Goal: Task Accomplishment & Management: Manage account settings

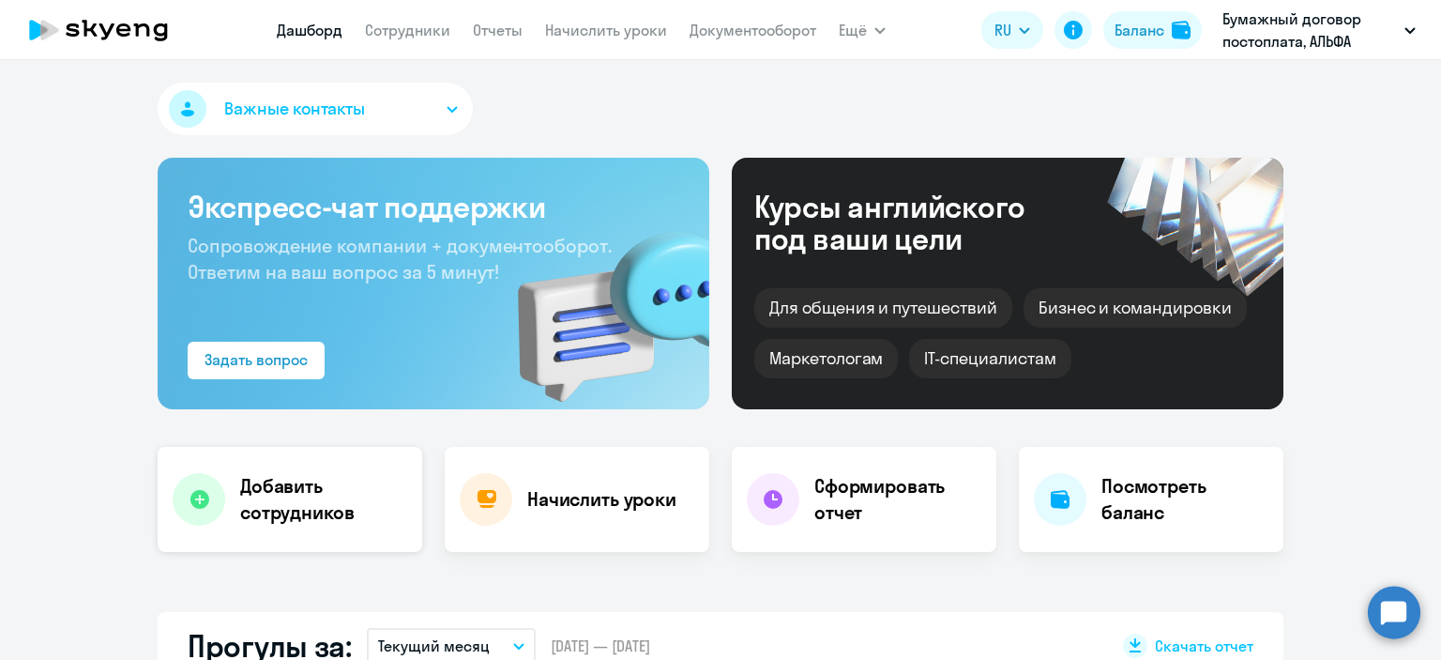
click at [311, 532] on div "Добавить сотрудников" at bounding box center [290, 499] width 265 height 105
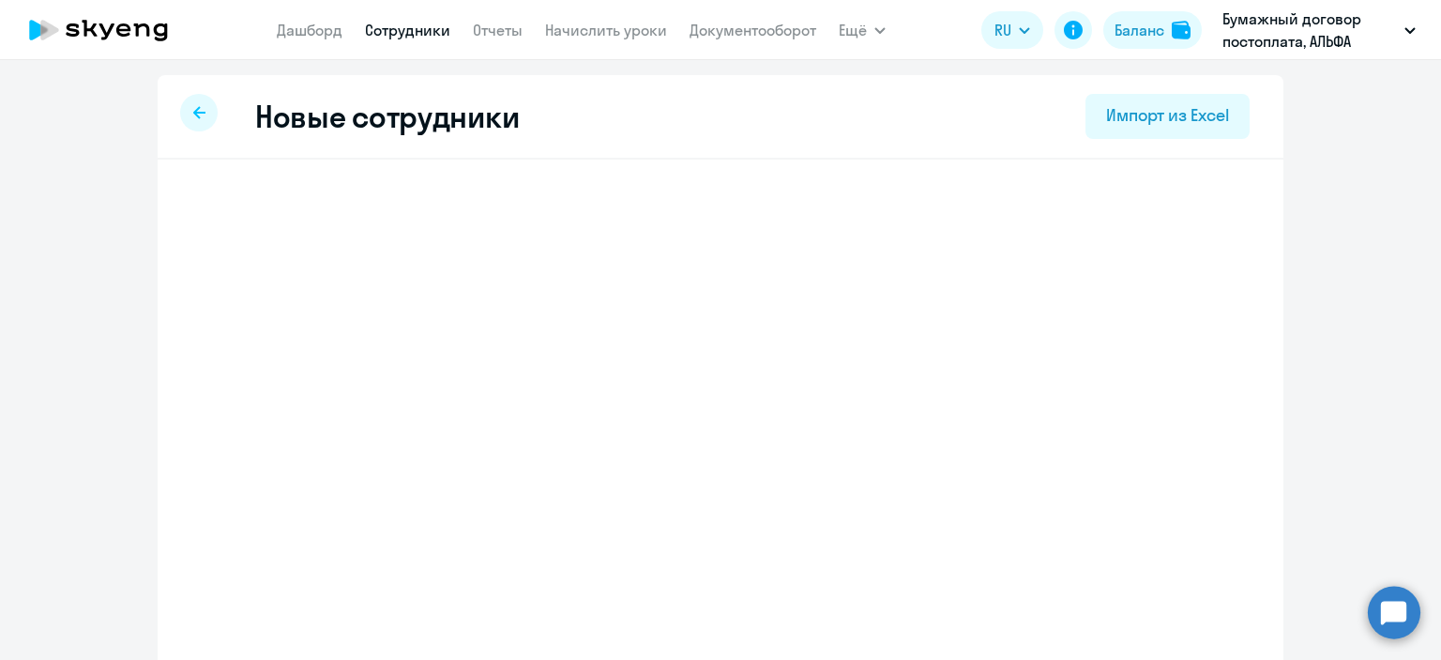
select select "english_adult_not_native_speaker"
select select "7"
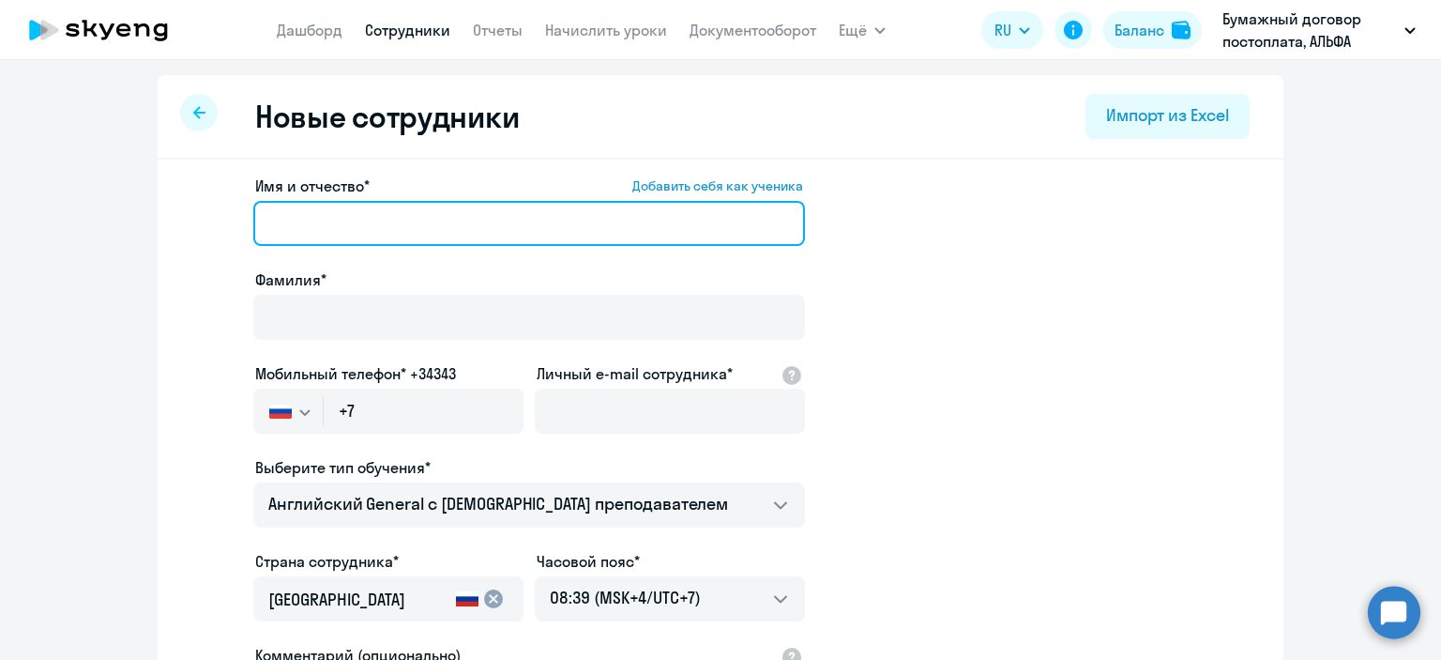
click at [379, 219] on input "Имя и отчество* Добавить себя как ученика" at bounding box center [529, 223] width 552 height 45
paste input "[PERSON_NAME]"
drag, startPoint x: 330, startPoint y: 222, endPoint x: 255, endPoint y: 223, distance: 75.1
click at [255, 223] on input "[PERSON_NAME]" at bounding box center [529, 223] width 552 height 45
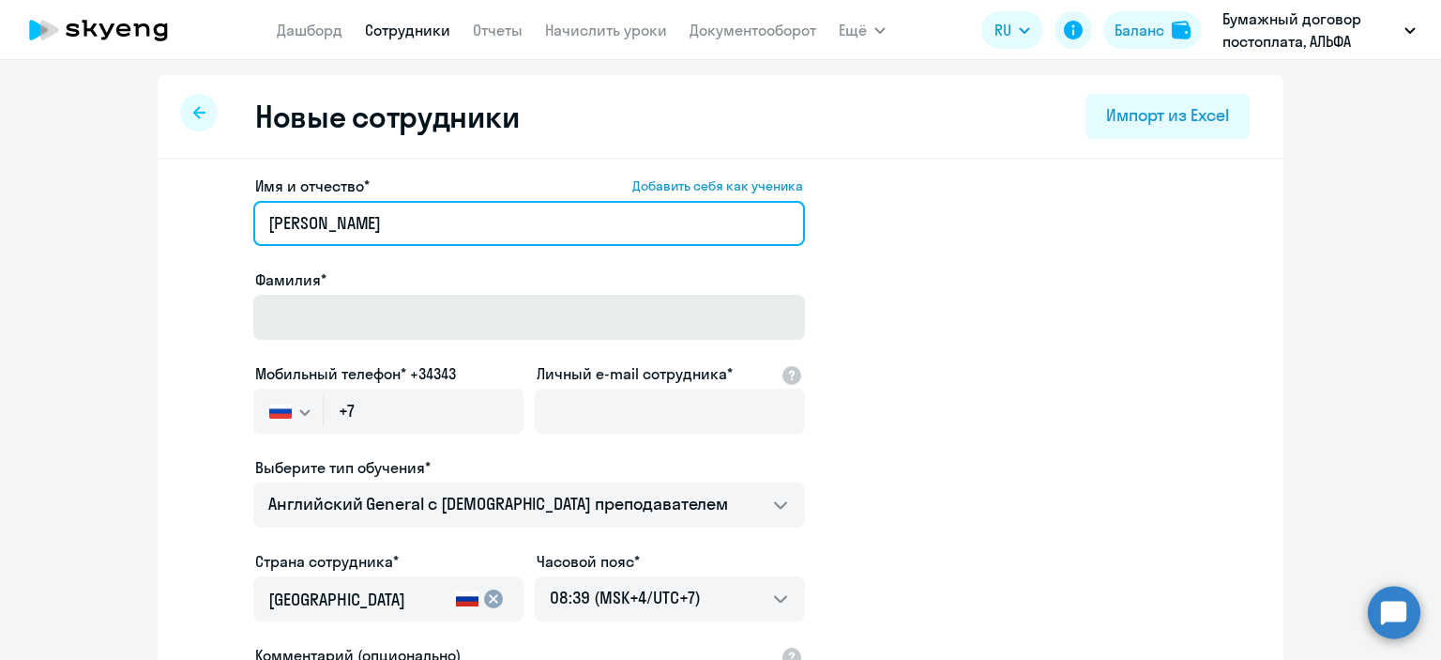
type input "[PERSON_NAME]"
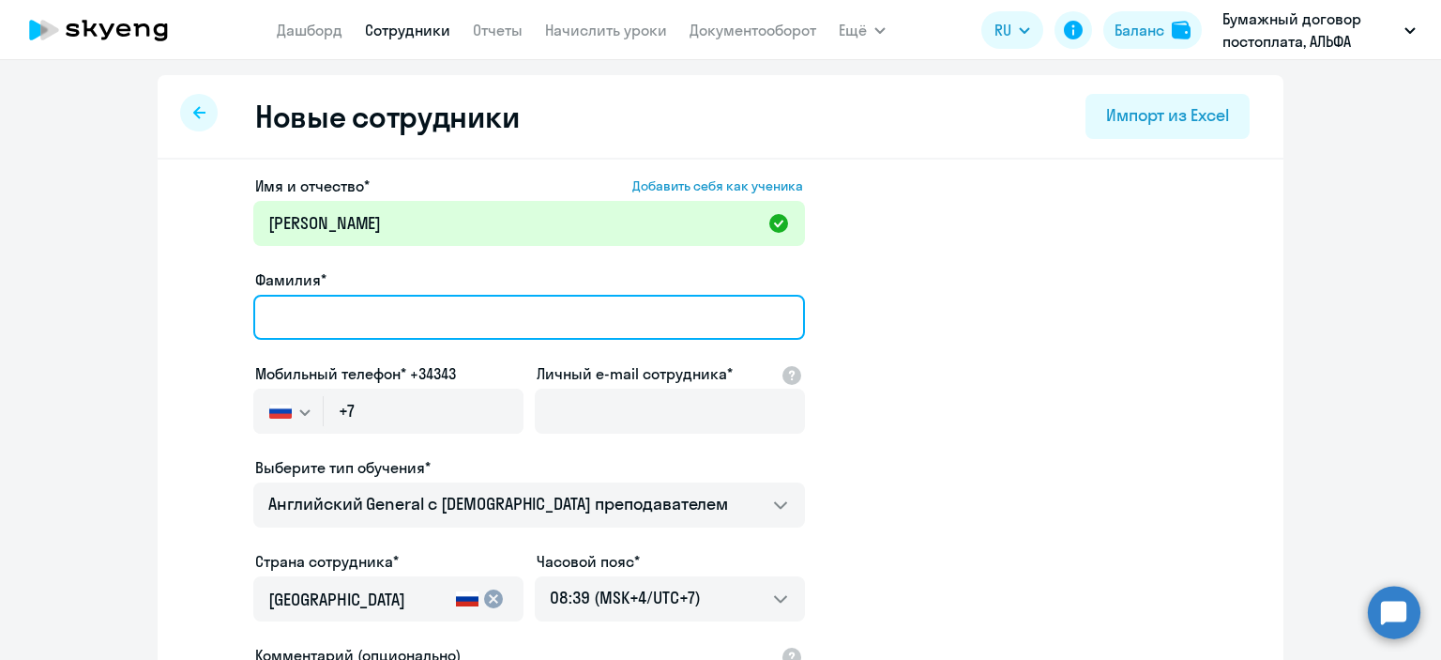
click at [286, 322] on input "Фамилия*" at bounding box center [529, 317] width 552 height 45
paste input "[PERSON_NAME]"
type input "[PERSON_NAME]"
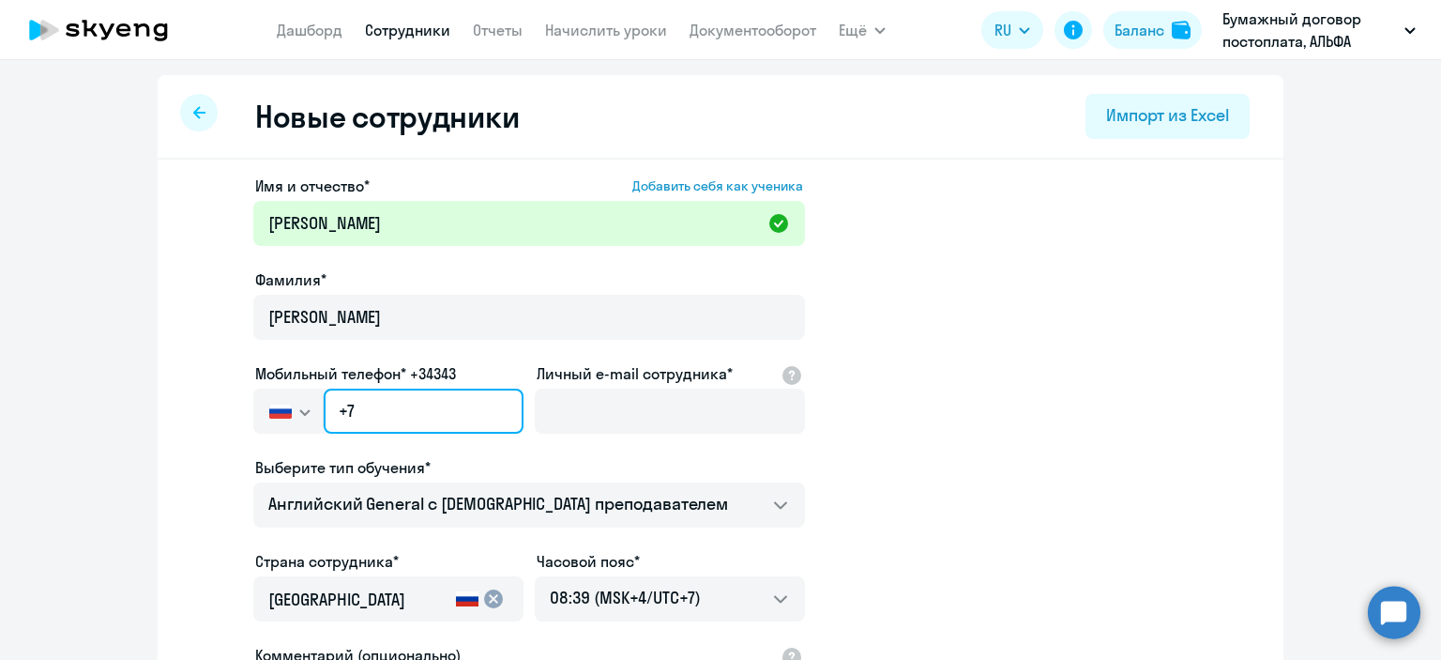
click at [383, 406] on input "+7" at bounding box center [424, 410] width 200 height 45
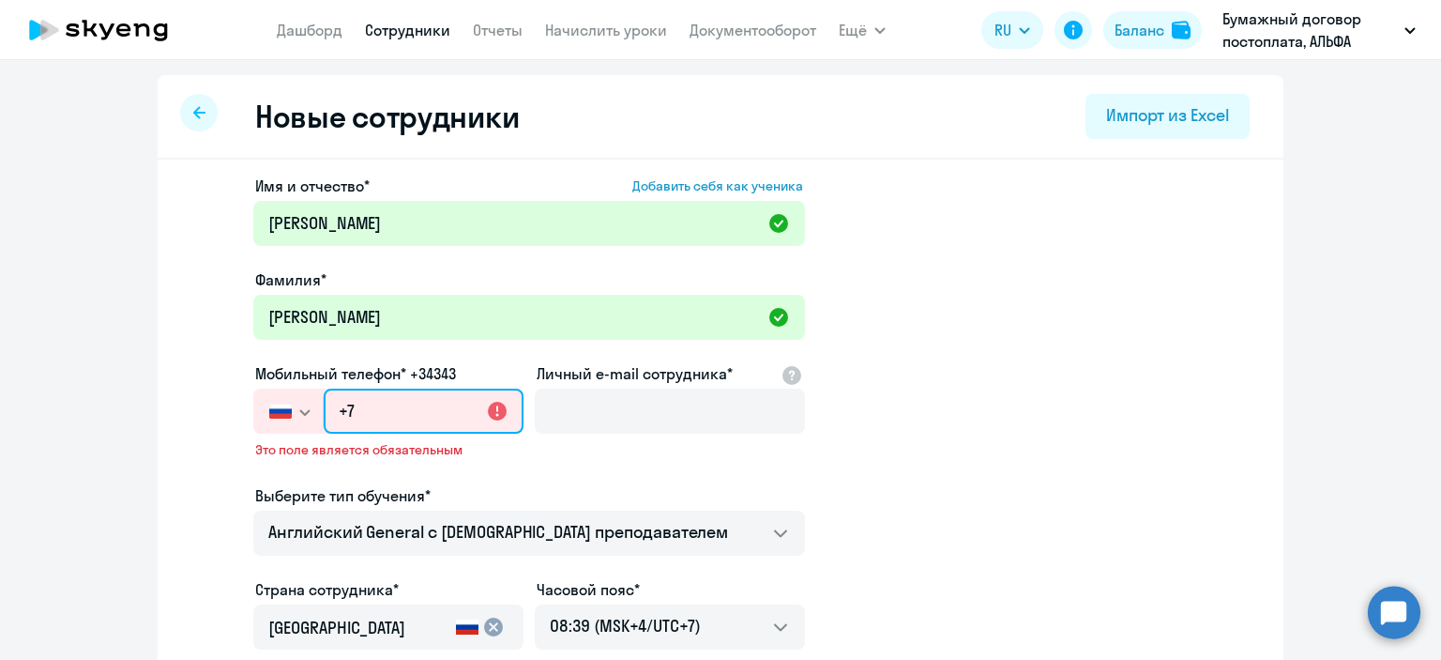
paste input "[PHONE_NUMBER]"
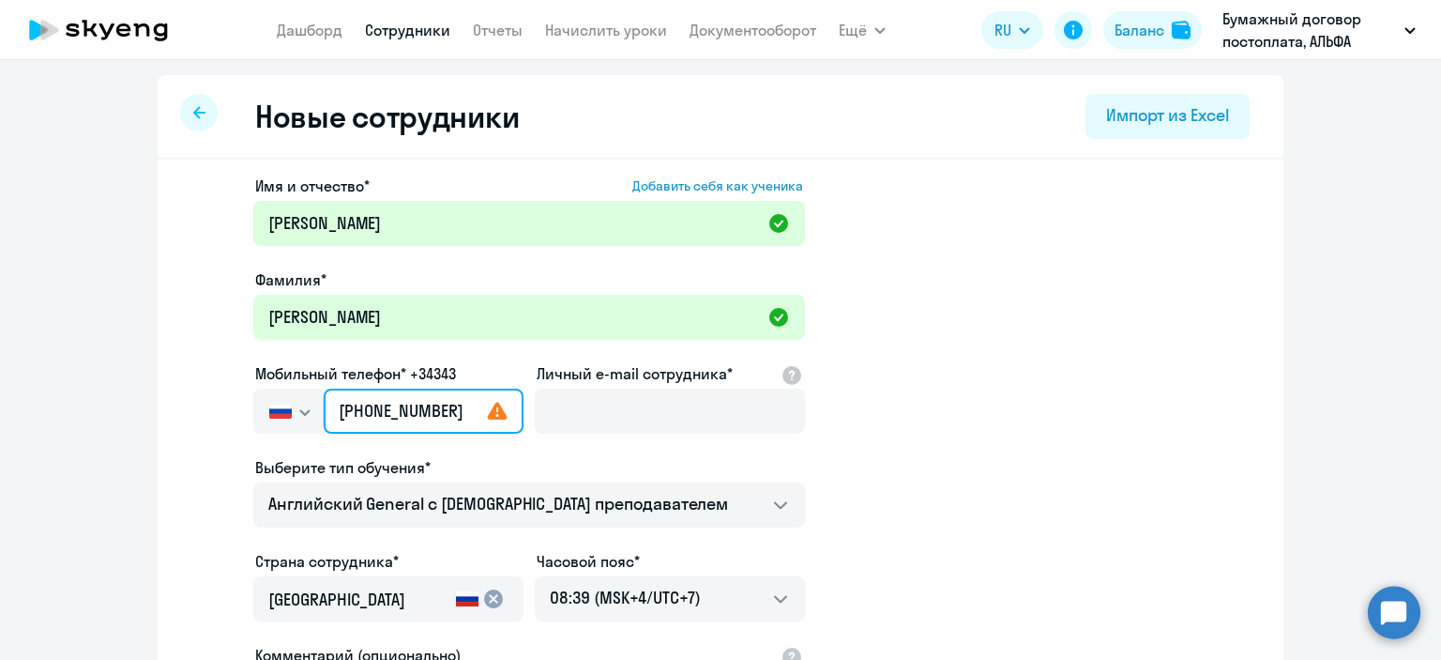
type input "[PHONE_NUMBER]"
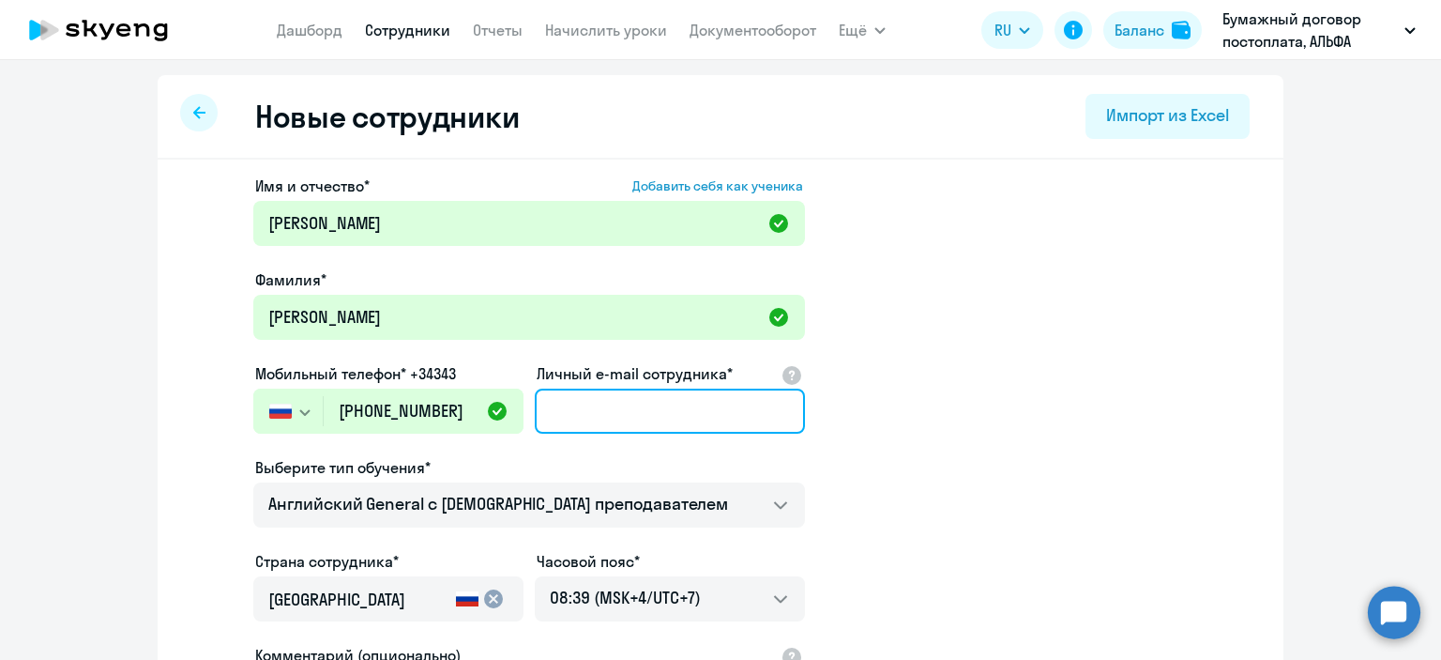
click at [747, 412] on input "Личный e-mail сотрудника*" at bounding box center [670, 410] width 270 height 45
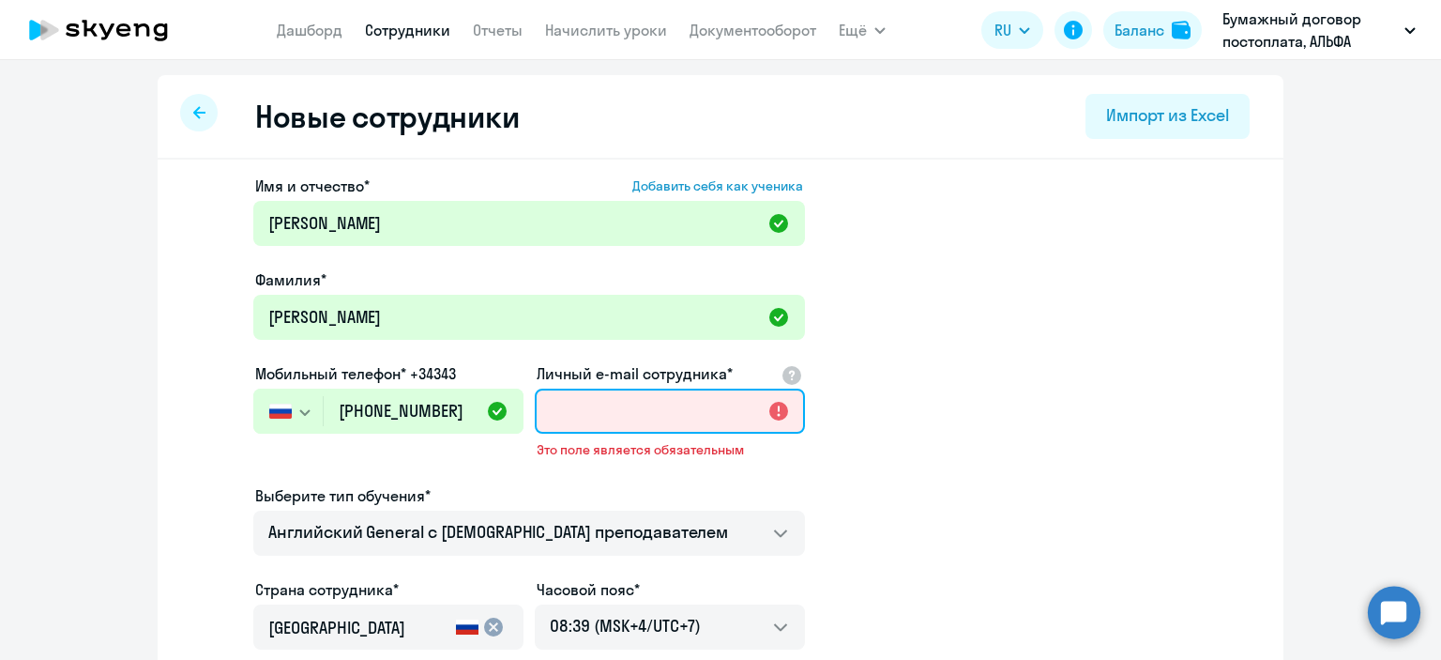
click at [620, 415] on input "Личный e-mail сотрудника*" at bounding box center [670, 410] width 270 height 45
paste input "[EMAIL_ADDRESS][DOMAIN_NAME]"
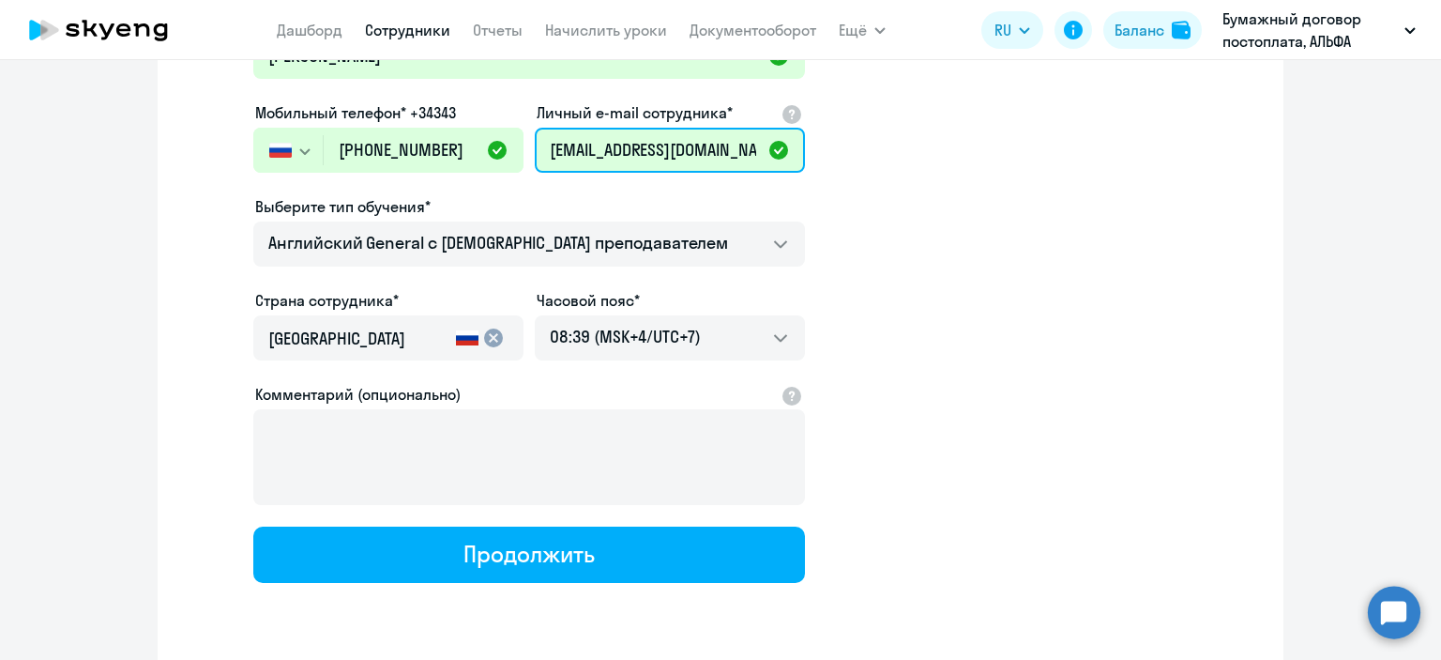
scroll to position [273, 0]
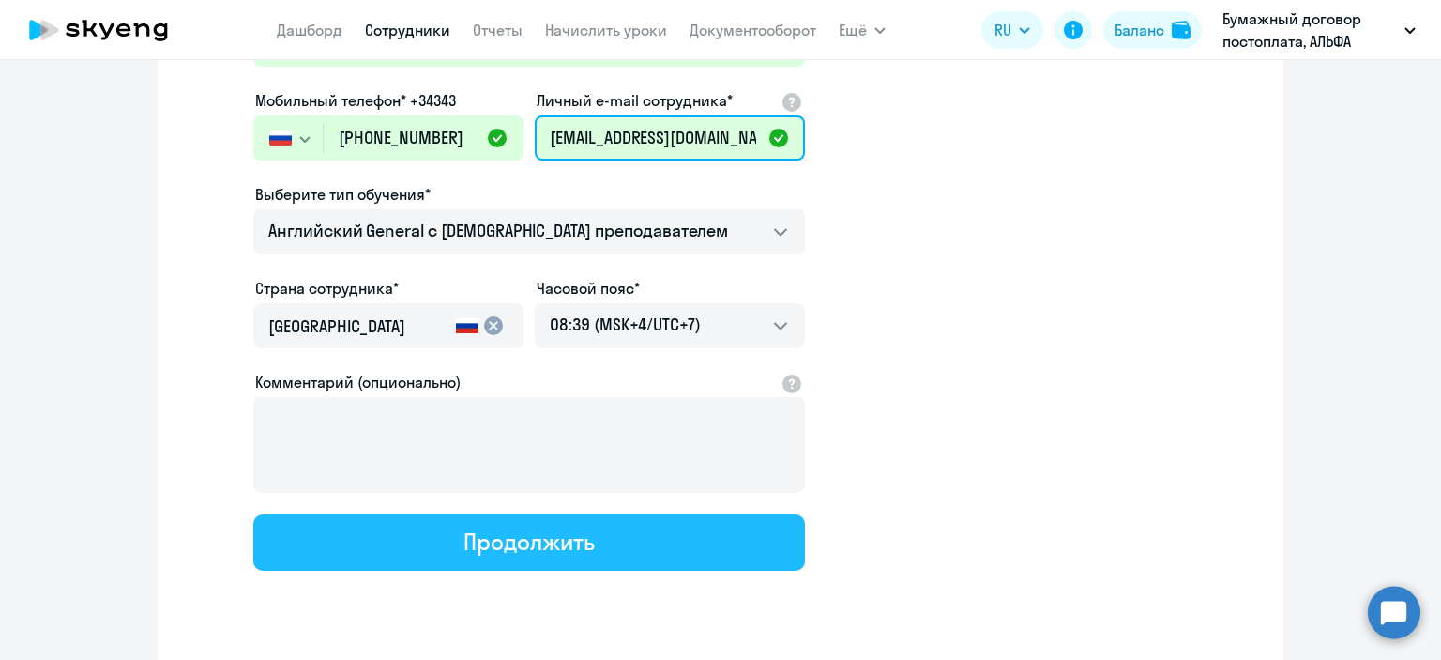
type input "[EMAIL_ADDRESS][DOMAIN_NAME]"
click at [544, 542] on div "Продолжить" at bounding box center [528, 541] width 130 height 30
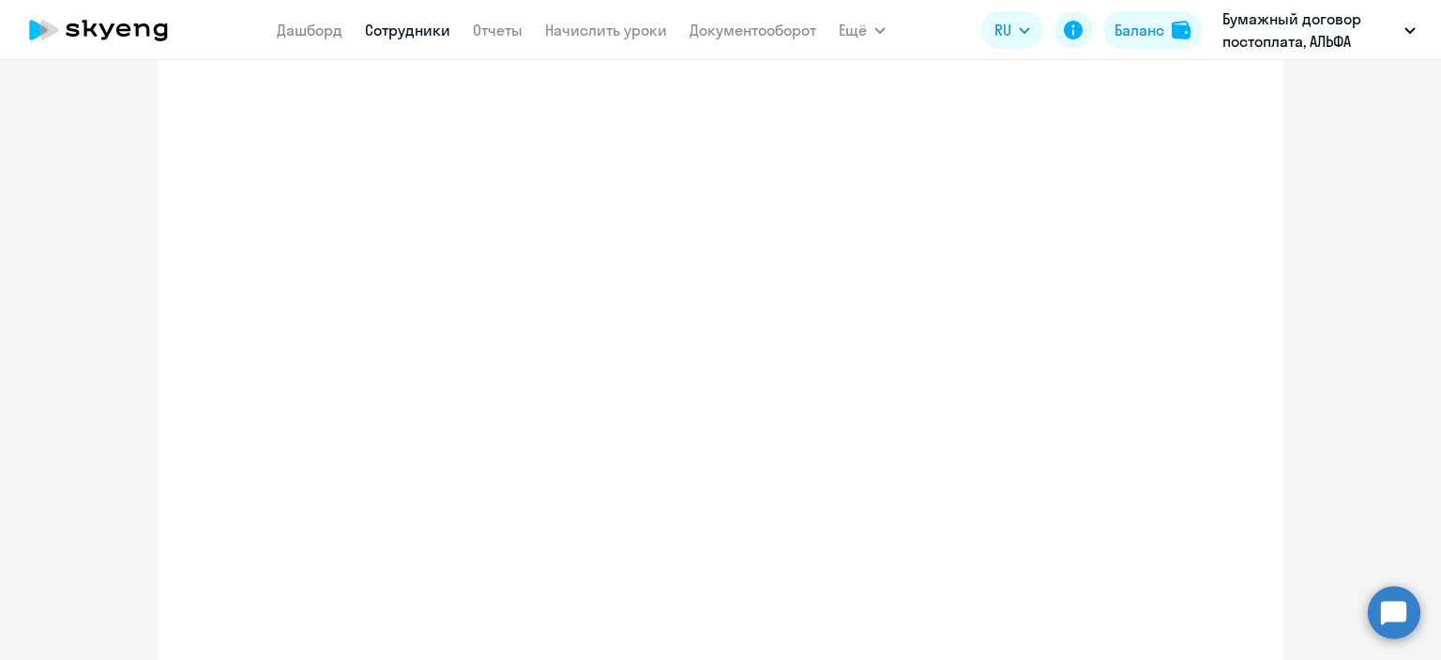
select select "english_adult_not_native_speaker"
select select "7"
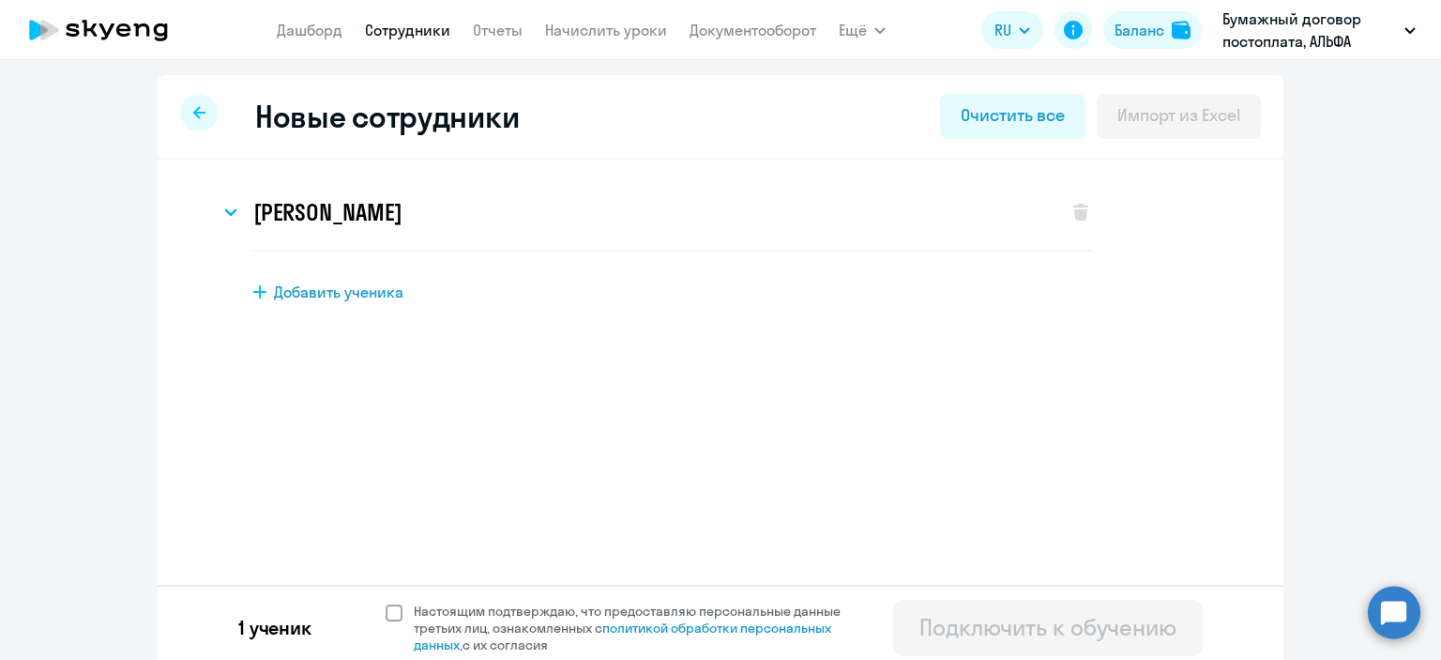
click at [391, 615] on span at bounding box center [394, 612] width 17 height 17
click at [386, 602] on input "Настоящим подтверждаю, что предоставляю персональные данные третьих лиц, ознако…" at bounding box center [385, 601] width 1 height 1
checkbox input "true"
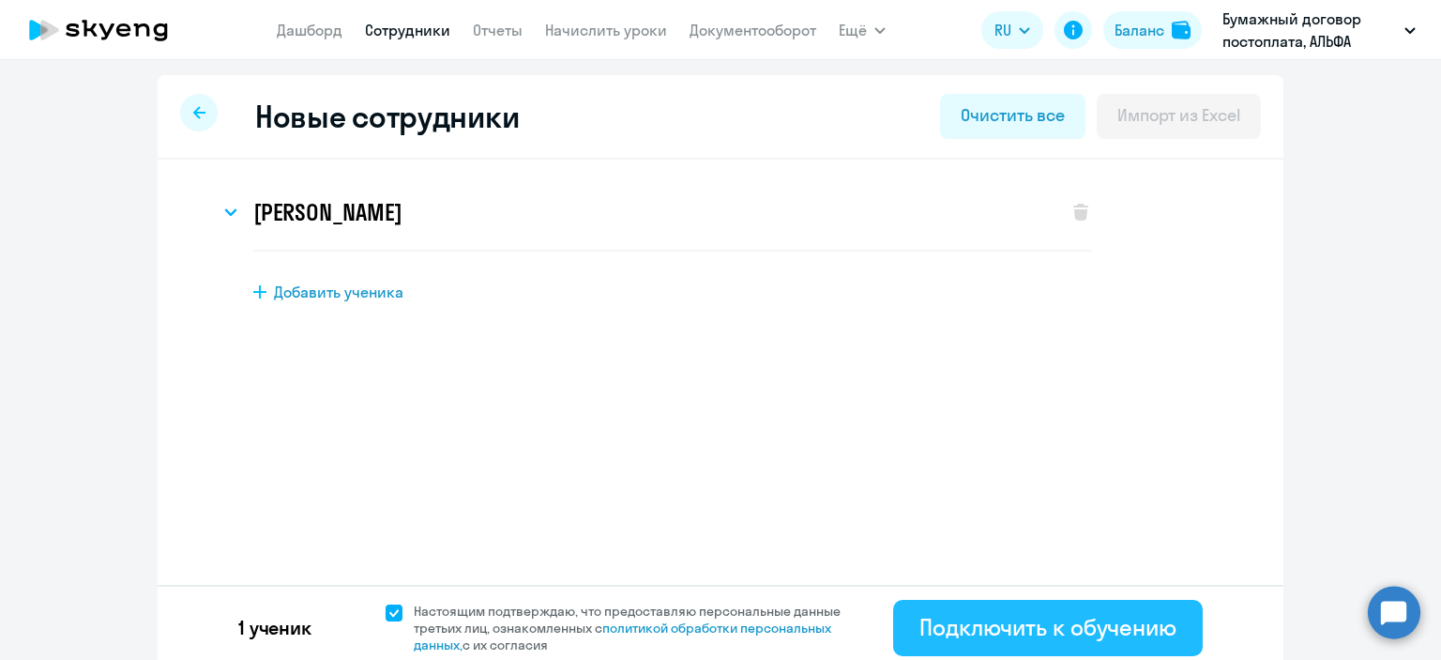
click at [1020, 617] on div "Подключить к обучению" at bounding box center [1047, 627] width 257 height 30
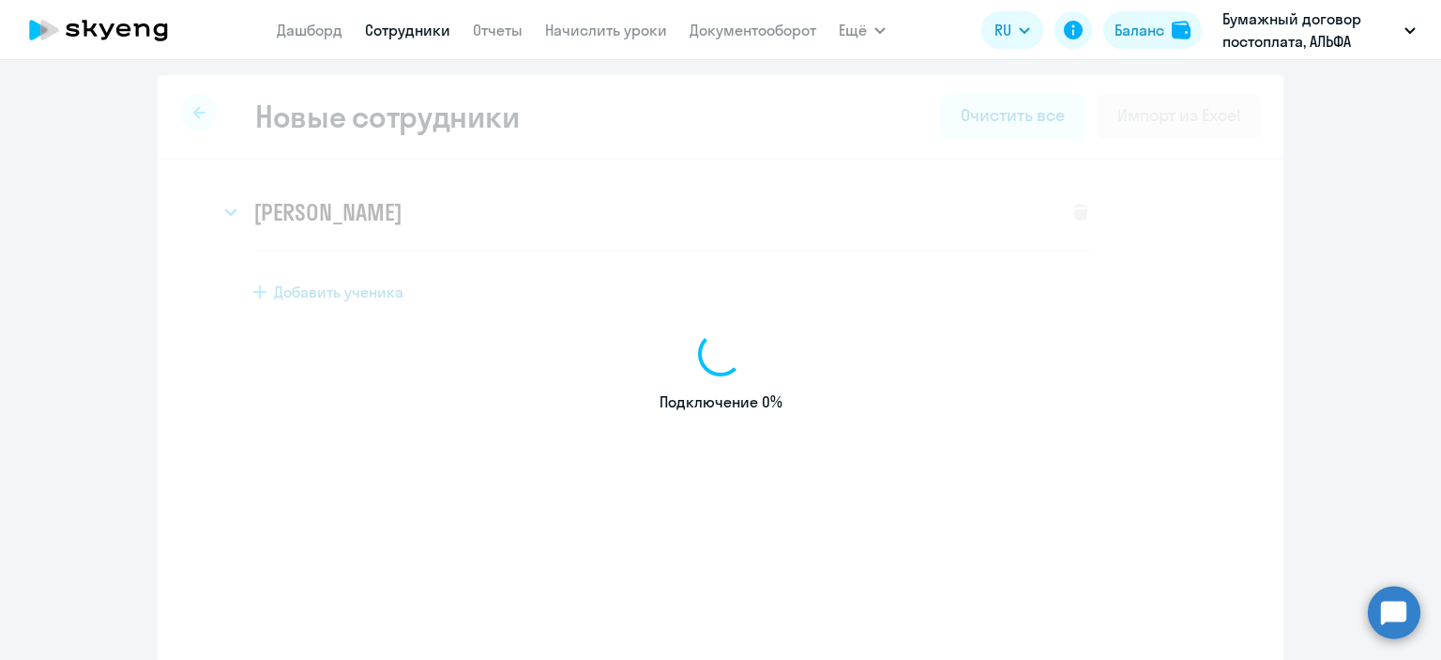
select select "english_adult_not_native_speaker"
select select "7"
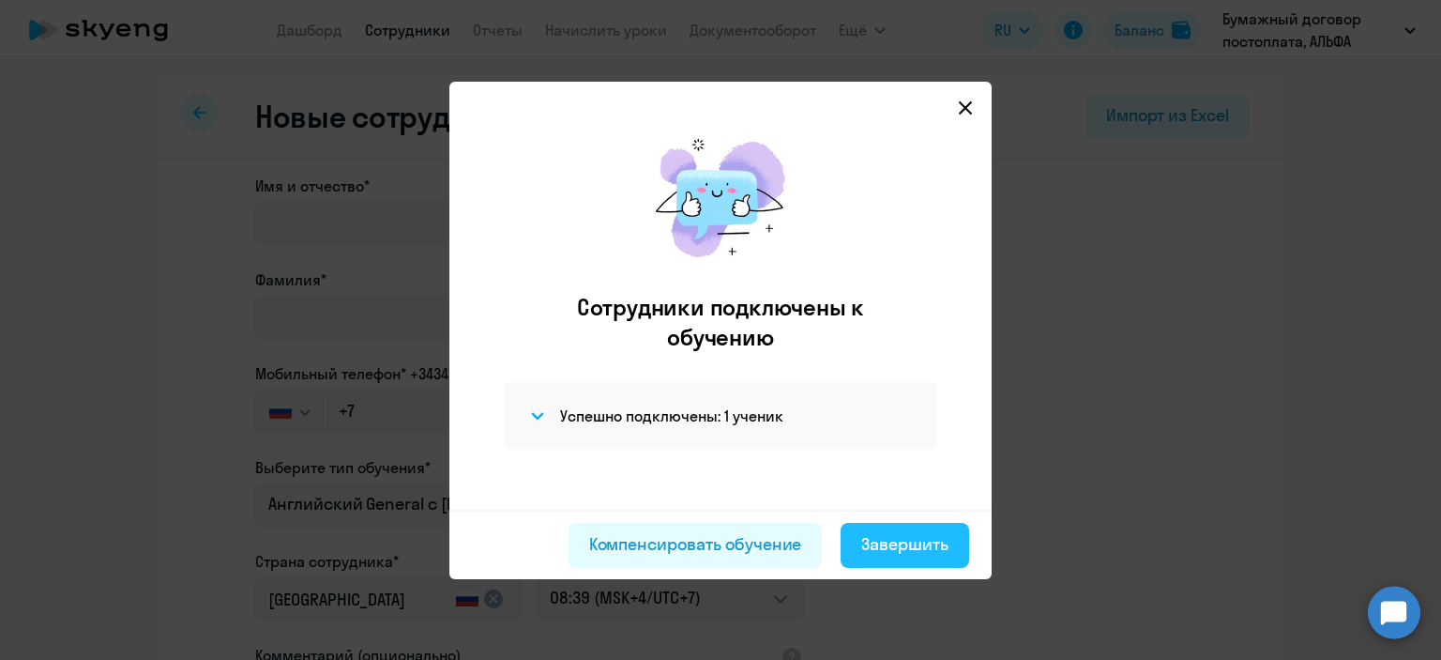
click at [912, 528] on button "Завершить" at bounding box center [905, 545] width 129 height 45
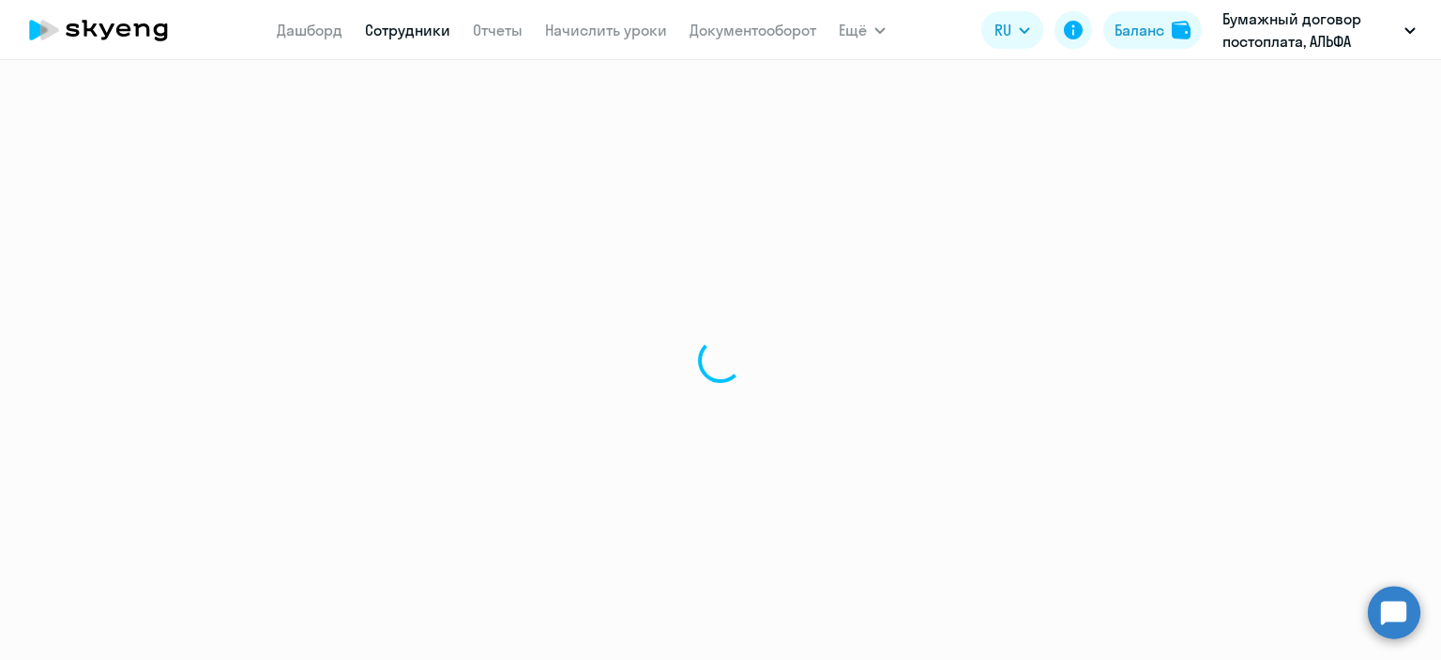
select select "30"
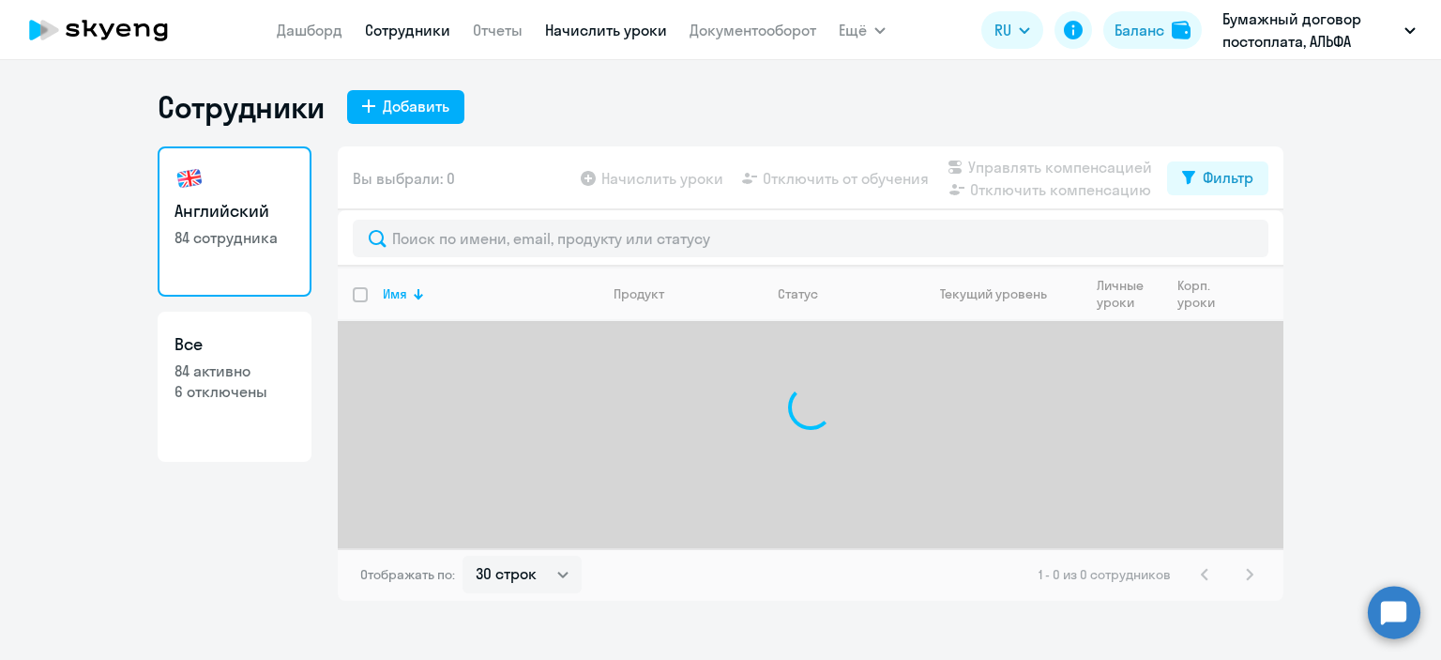
click at [575, 33] on link "Начислить уроки" at bounding box center [606, 30] width 122 height 19
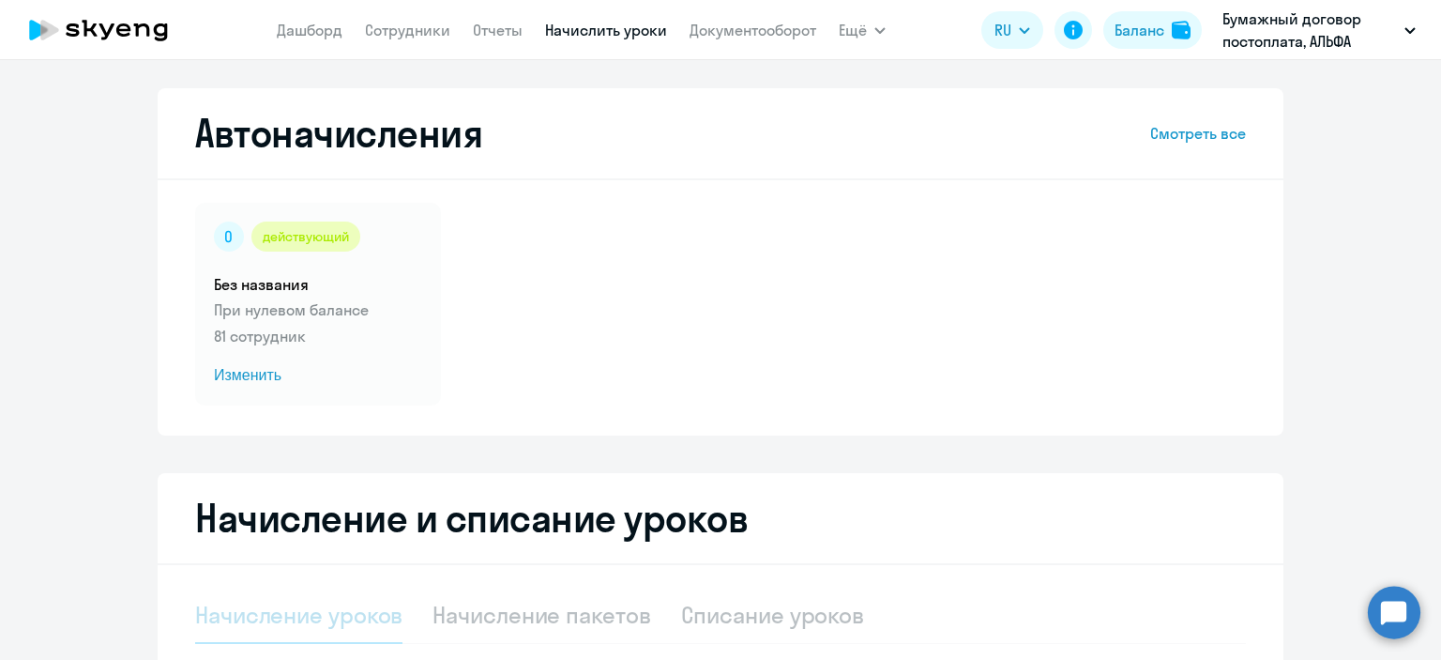
select select "10"
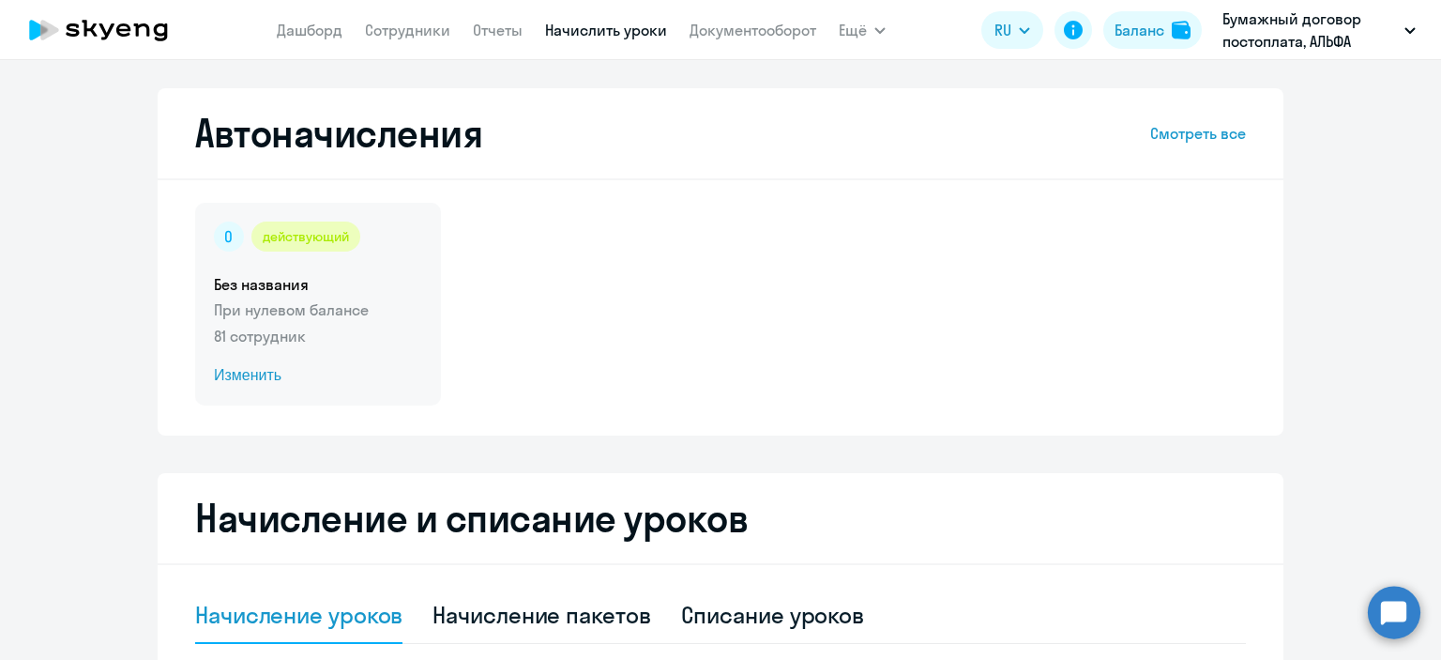
click at [235, 382] on span "Изменить" at bounding box center [318, 375] width 208 height 23
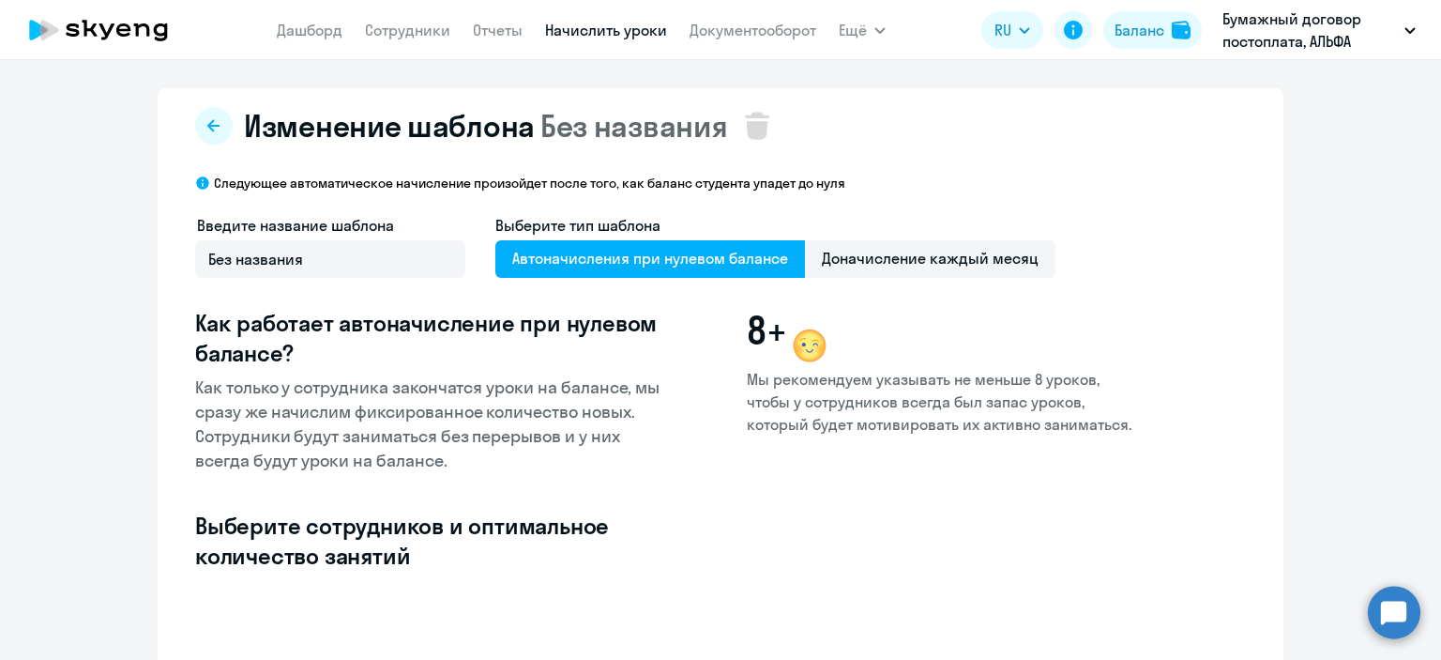
select select "10"
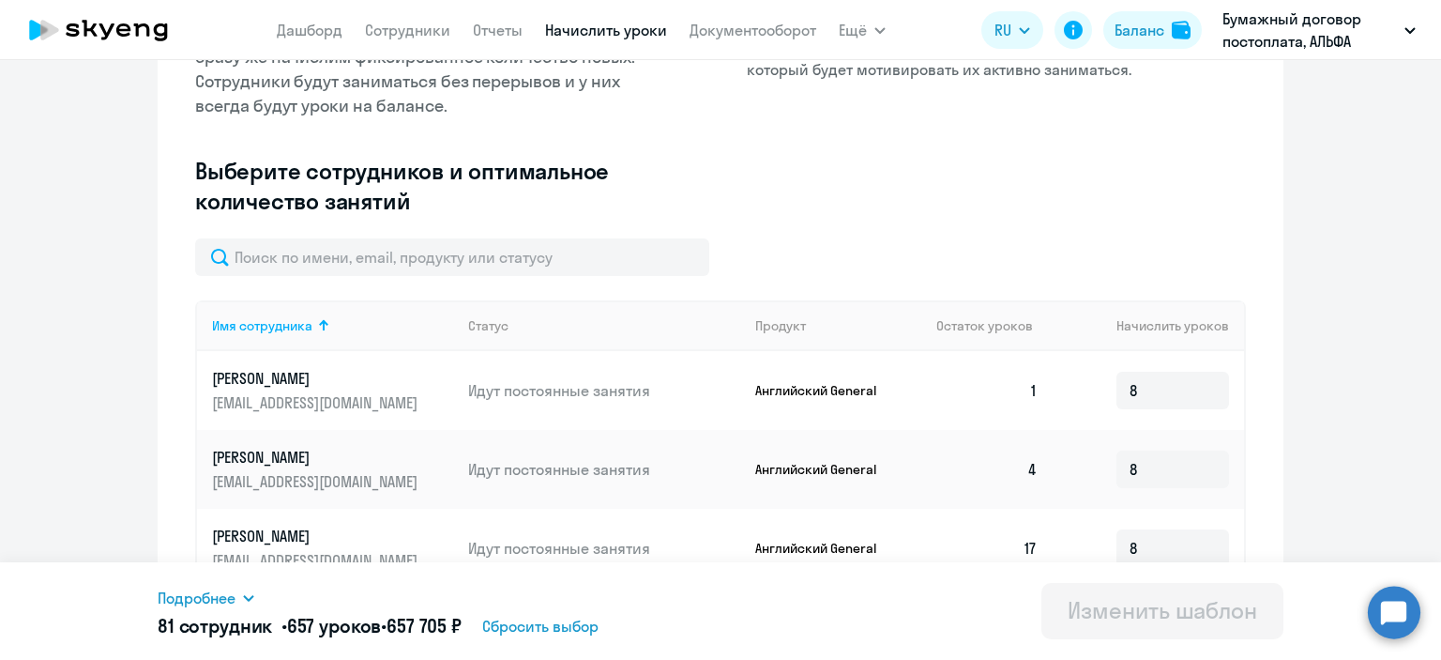
scroll to position [365, 0]
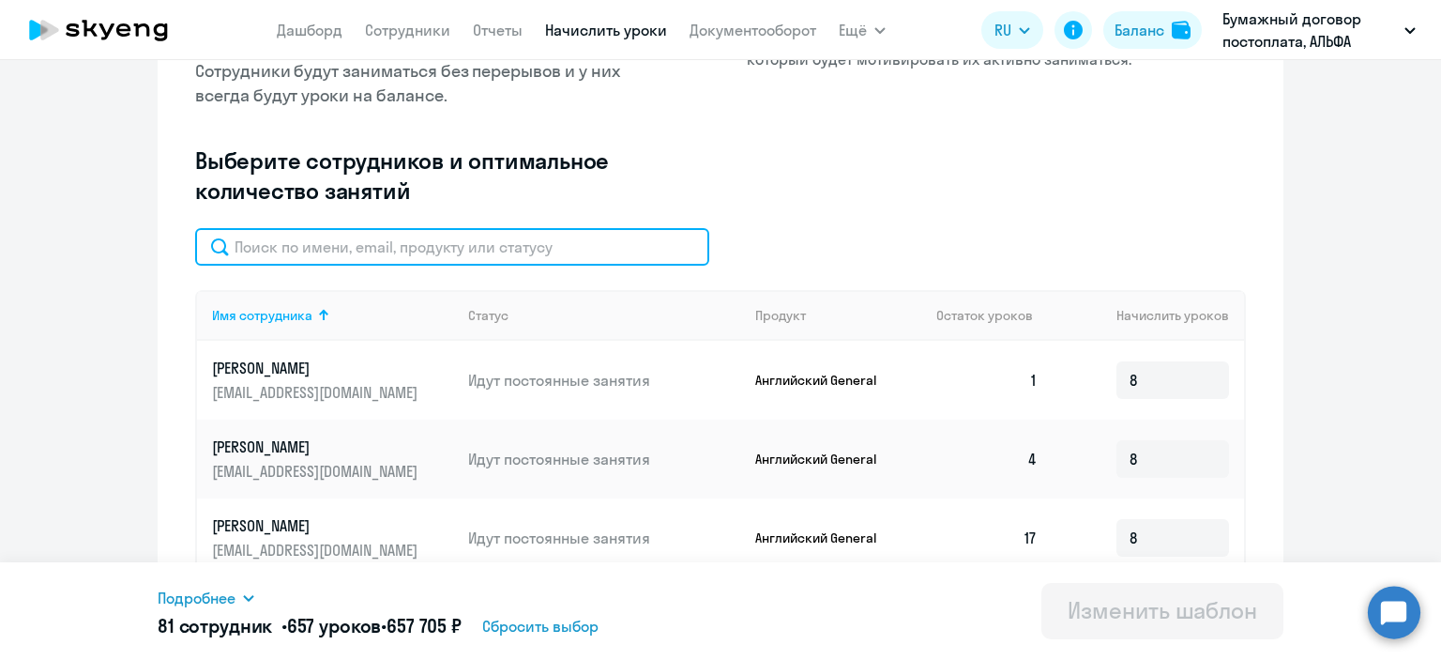
click at [318, 234] on input "text" at bounding box center [452, 247] width 514 height 38
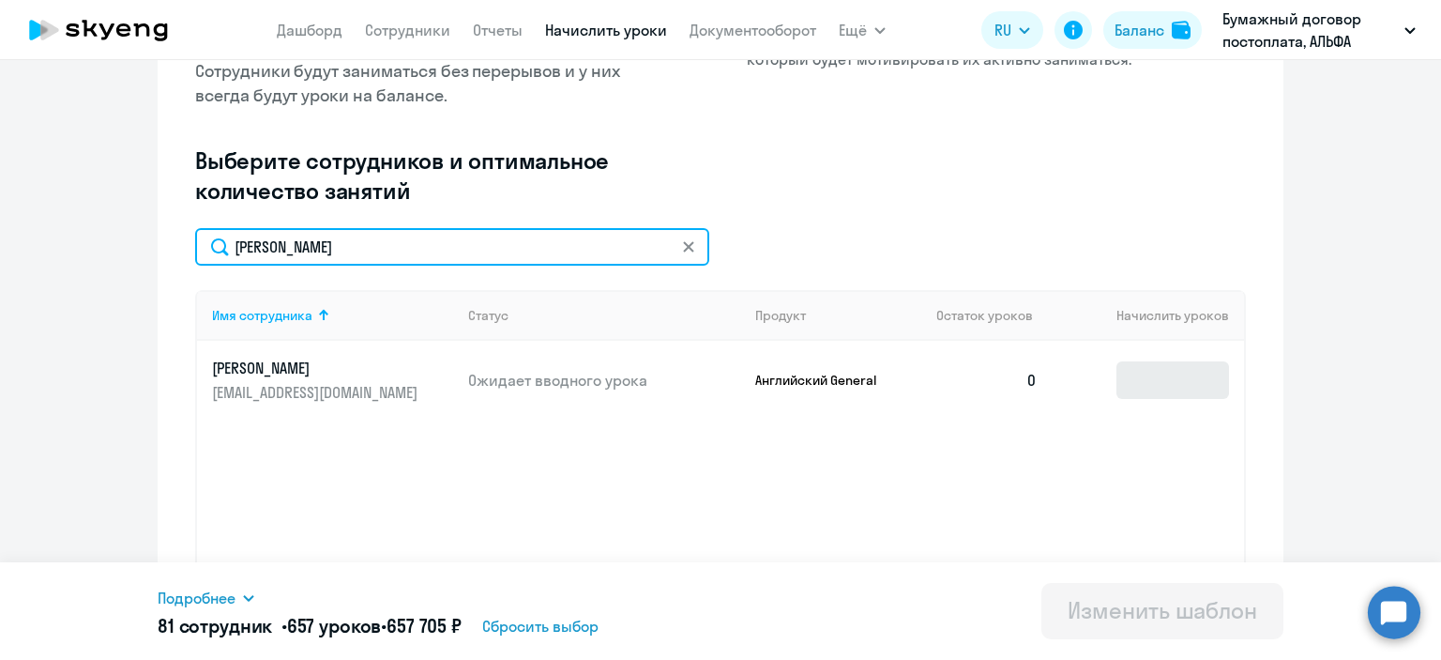
type input "[PERSON_NAME]"
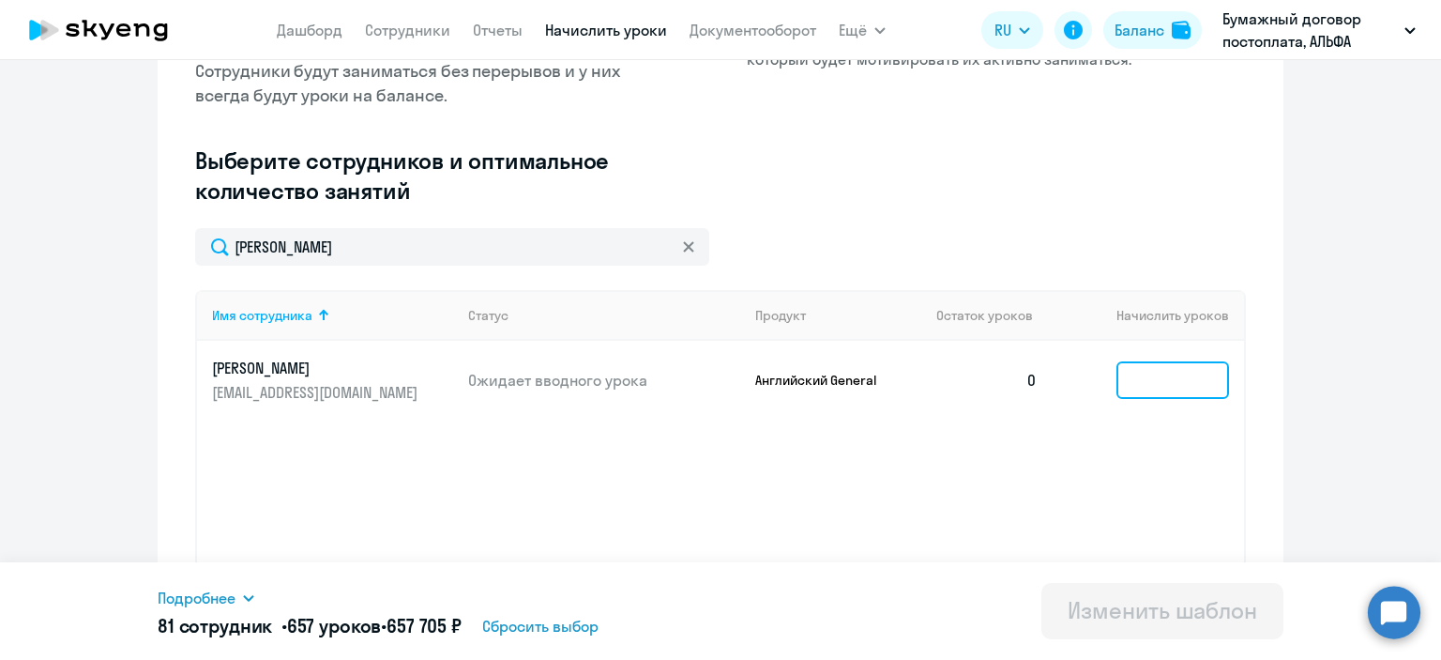
click at [1136, 380] on input at bounding box center [1172, 380] width 113 height 38
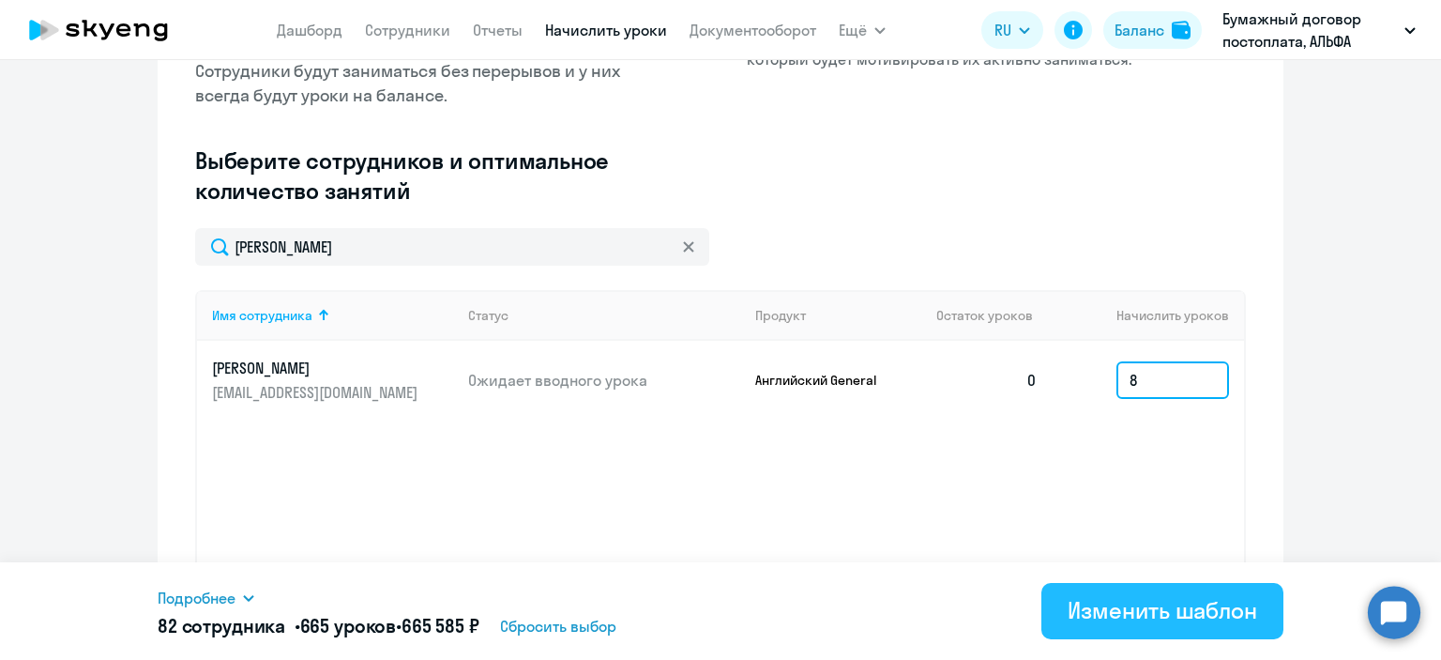
type input "8"
click at [1071, 612] on div "Изменить шаблон" at bounding box center [1163, 610] width 190 height 30
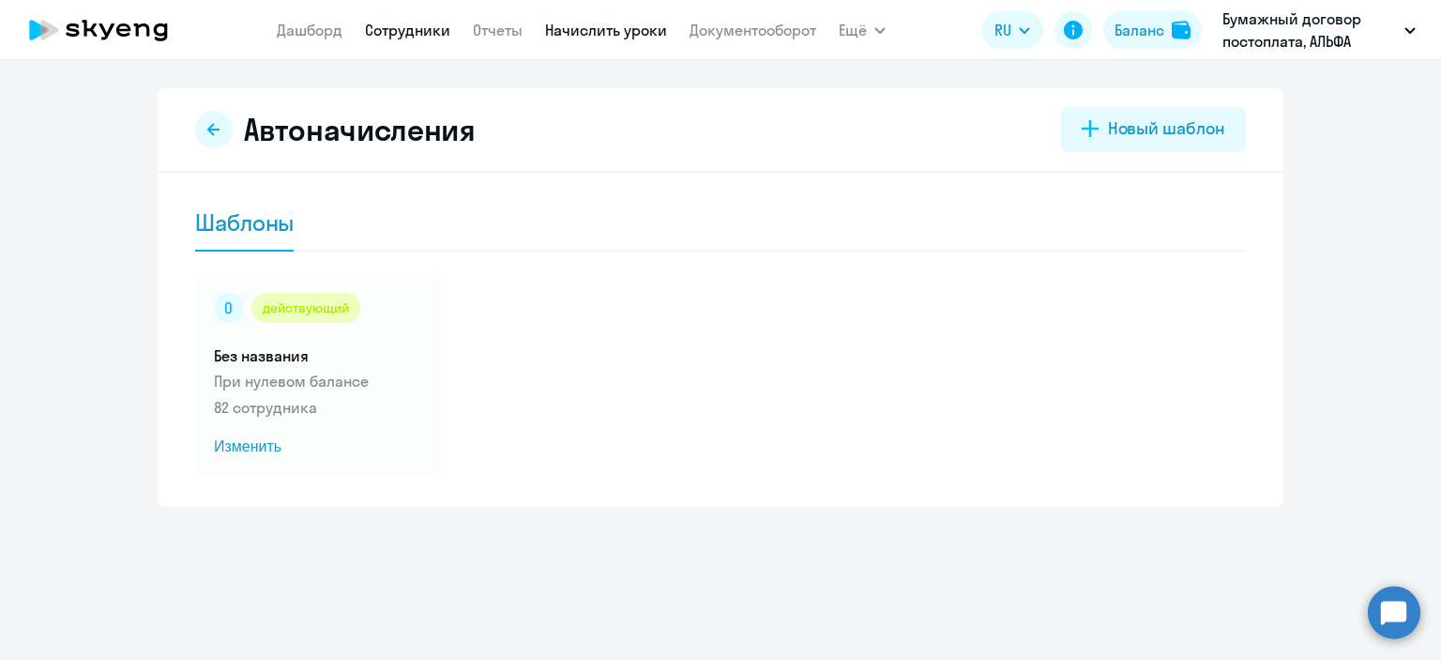
click at [430, 30] on link "Сотрудники" at bounding box center [407, 30] width 85 height 19
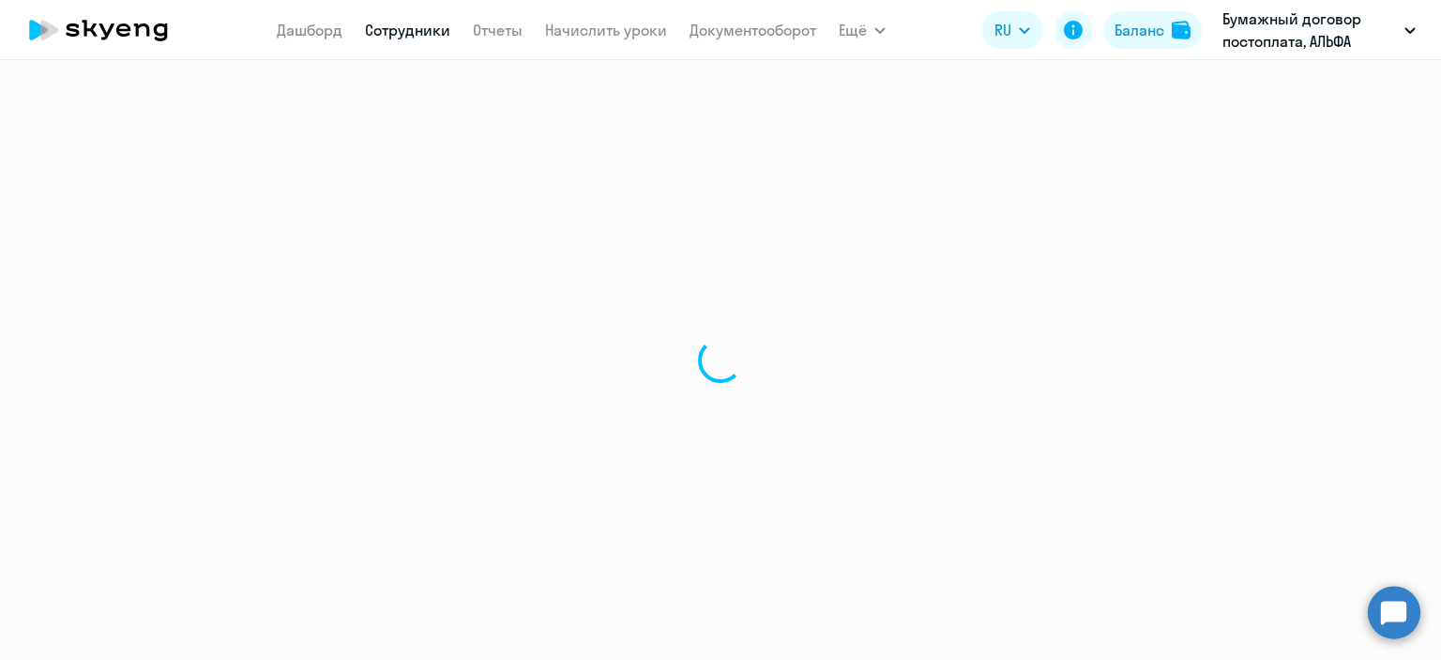
select select "30"
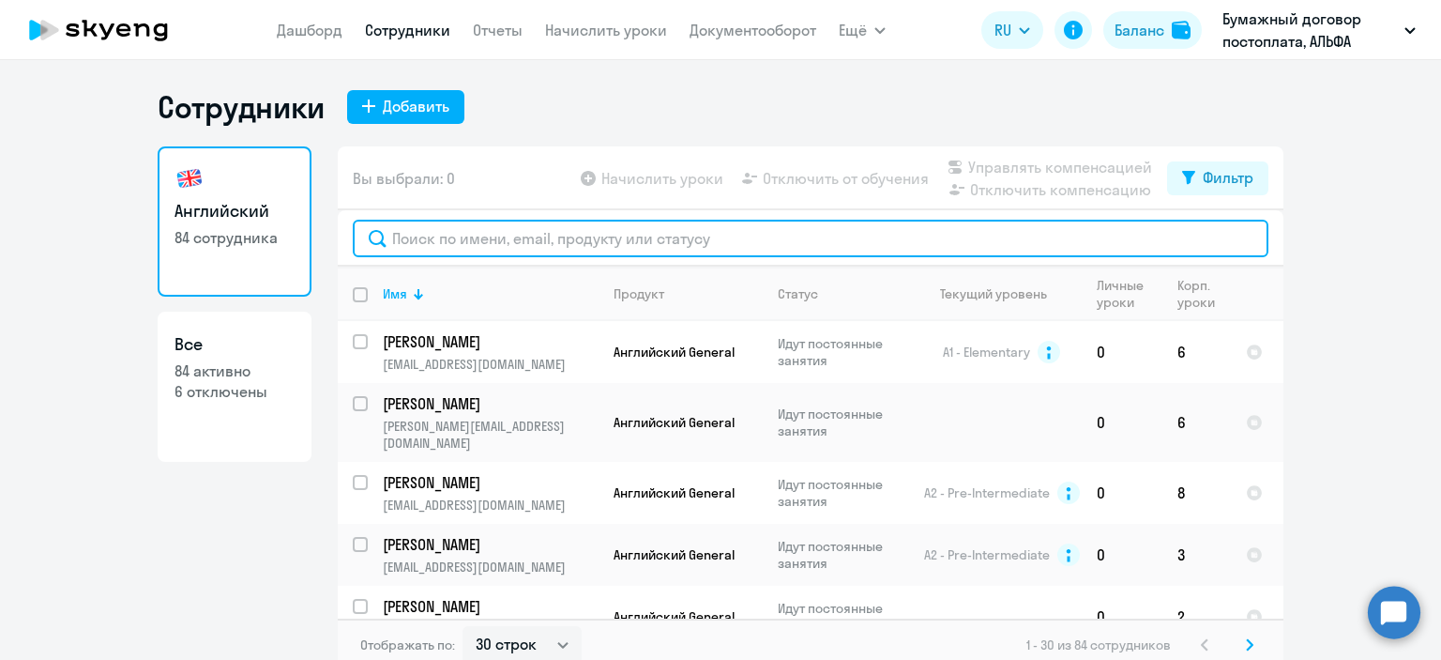
click at [540, 239] on input "text" at bounding box center [811, 239] width 916 height 38
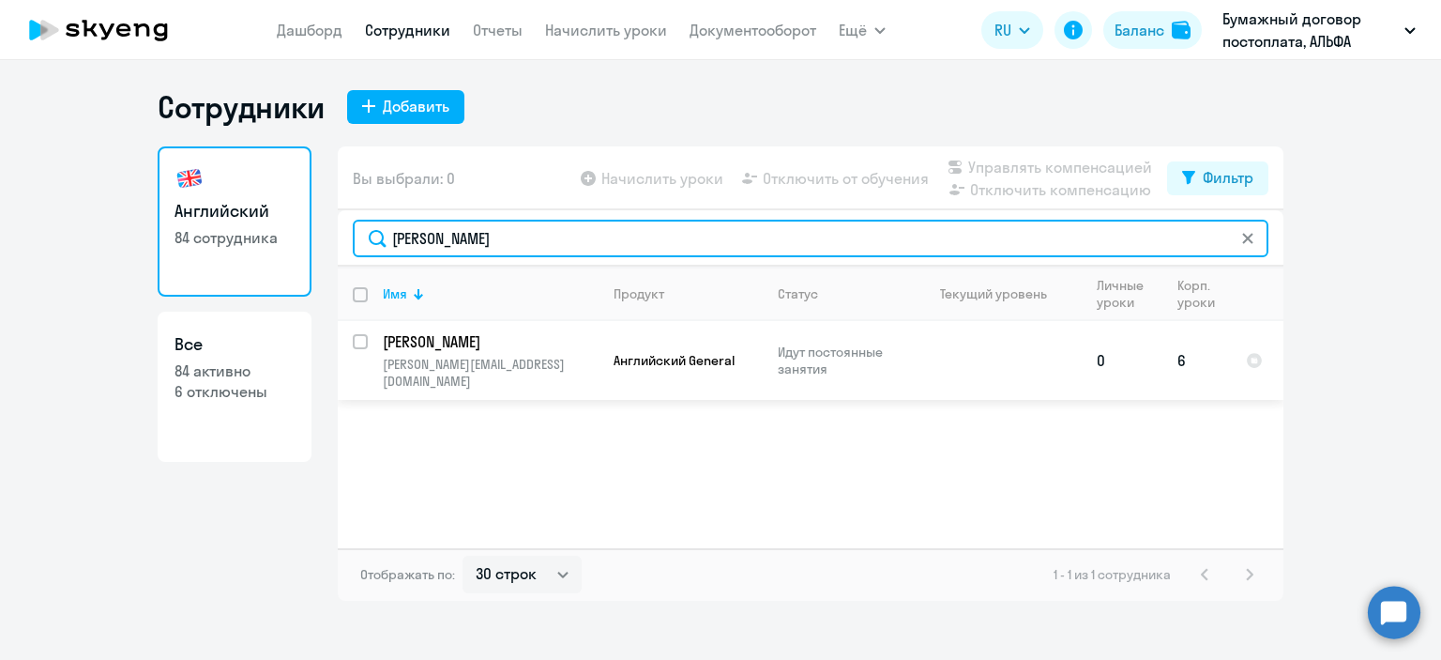
type input "[PERSON_NAME]"
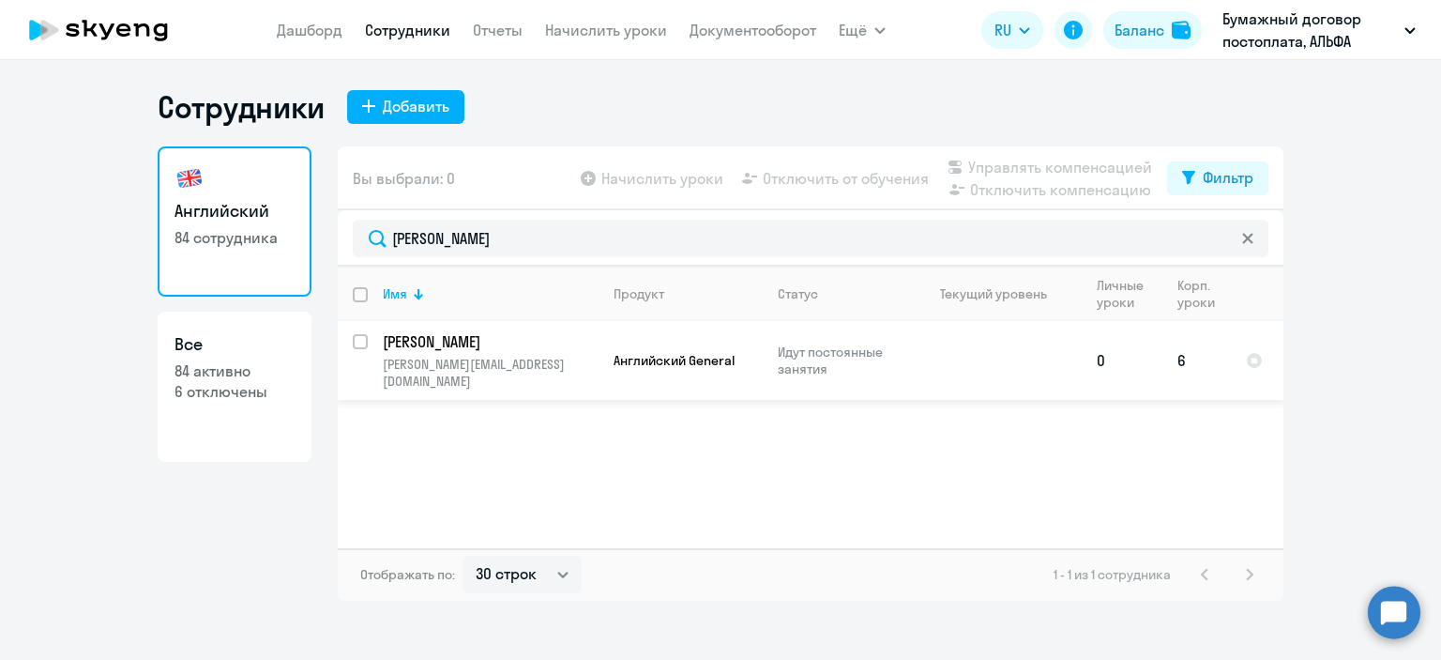
click at [357, 341] on input "select row 40726552" at bounding box center [372, 353] width 38 height 38
checkbox input "true"
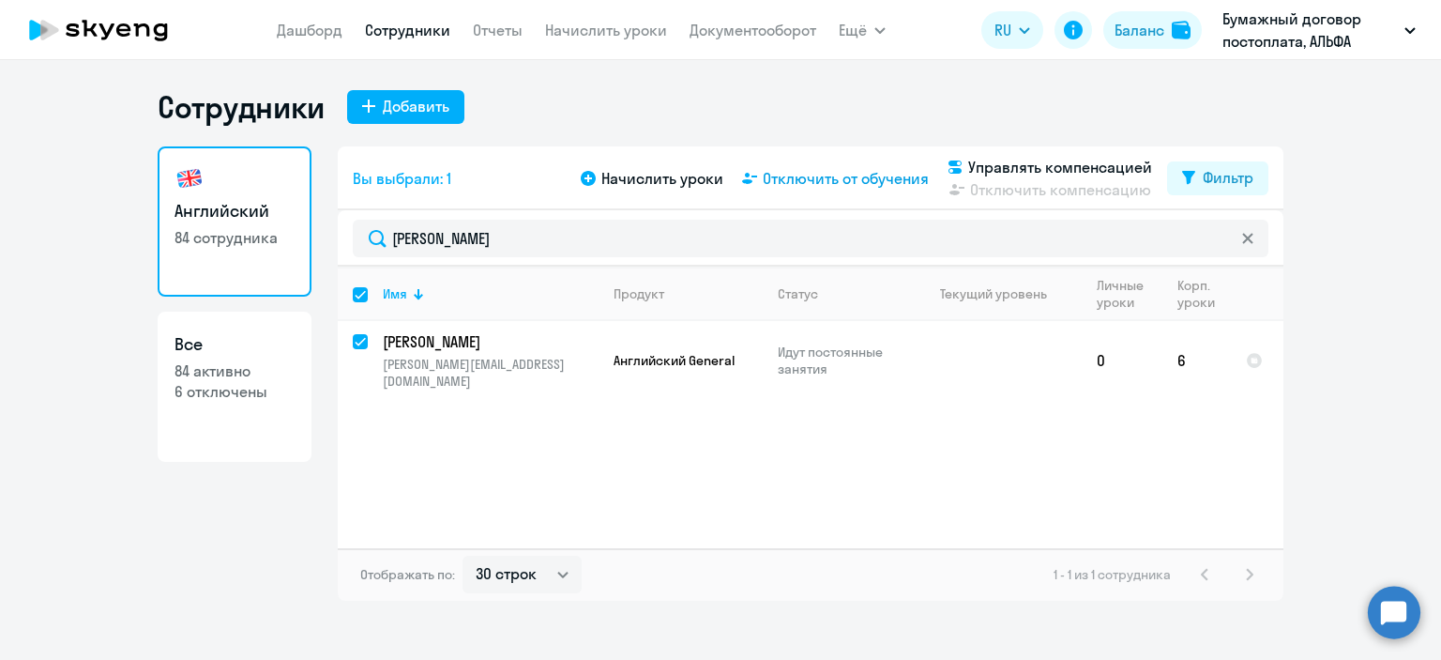
click at [855, 172] on span "Отключить от обучения" at bounding box center [846, 178] width 166 height 23
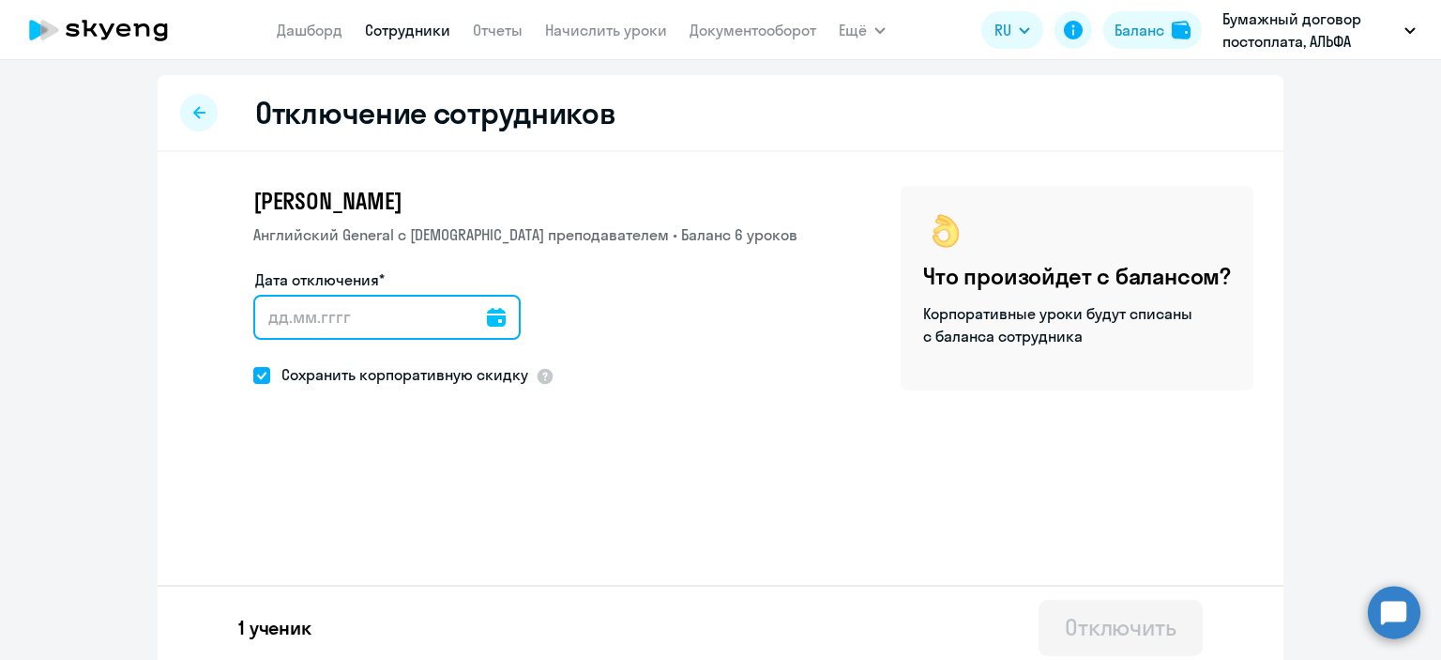
click at [412, 326] on input "Дата отключения*" at bounding box center [386, 317] width 267 height 45
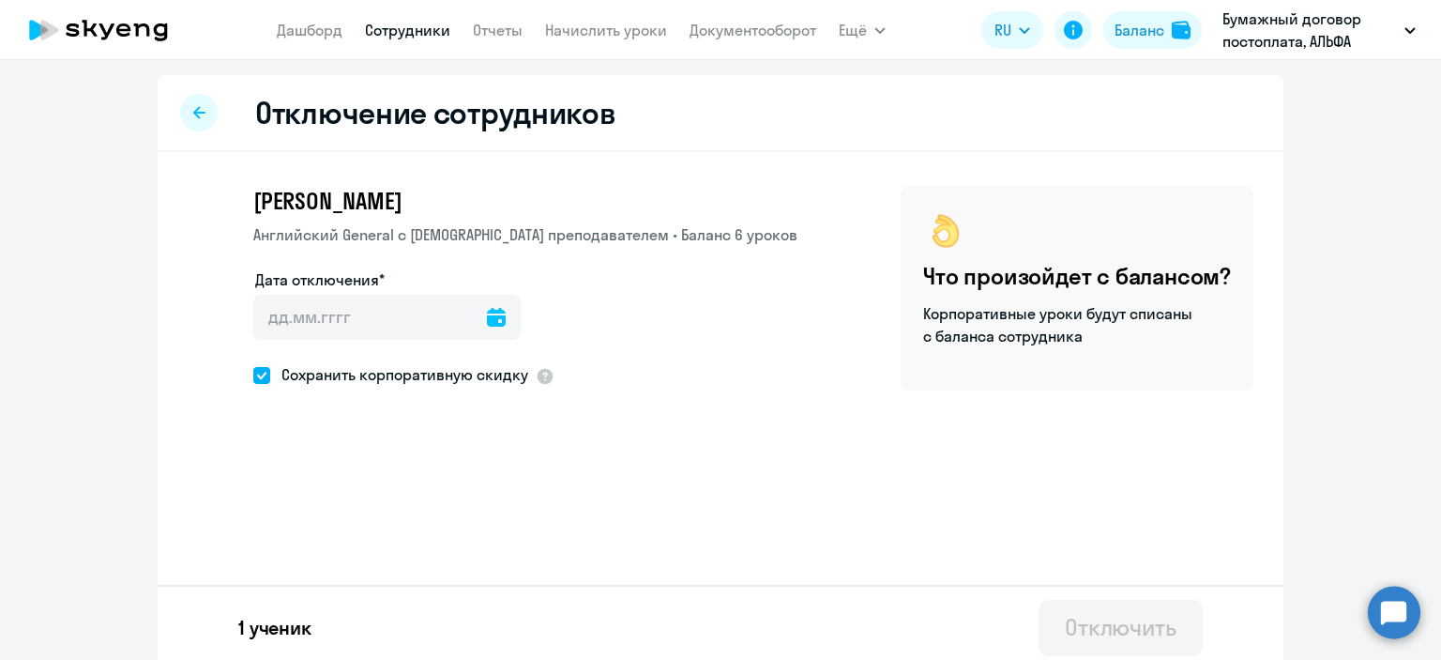
click at [487, 318] on icon at bounding box center [496, 317] width 19 height 19
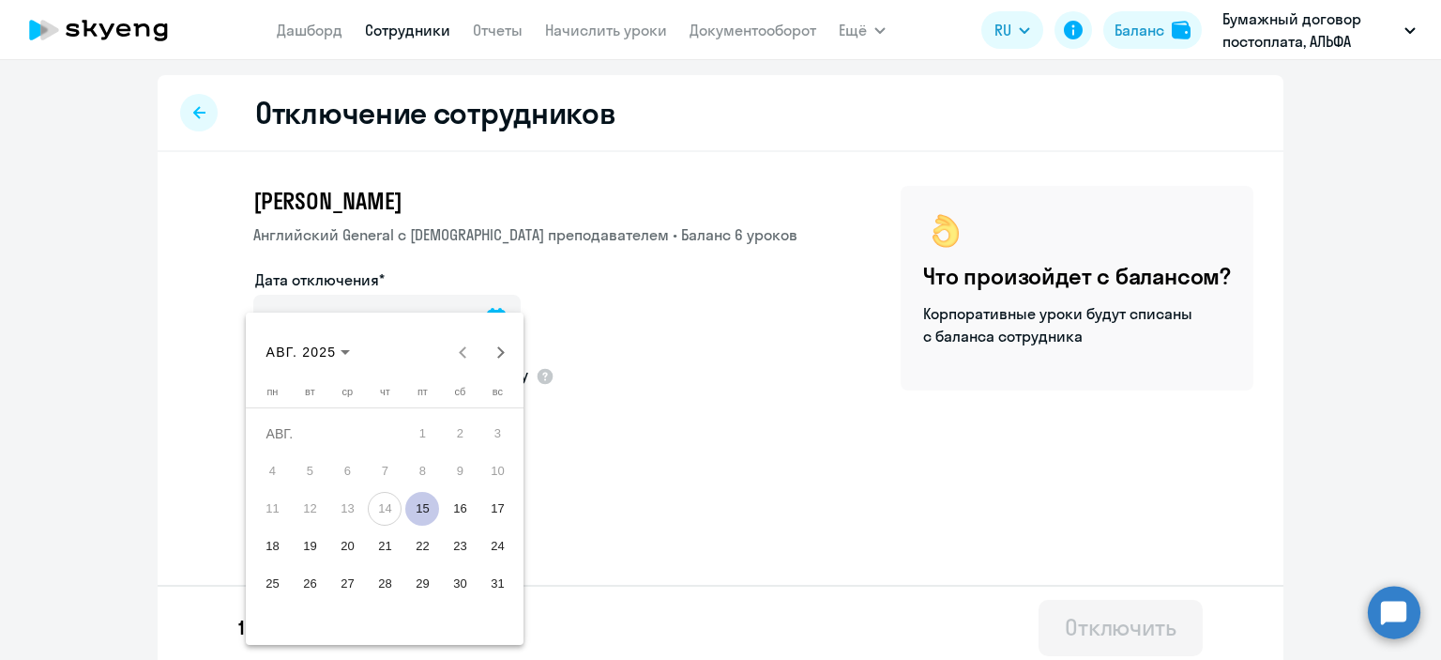
click at [429, 511] on span "15" at bounding box center [422, 509] width 34 height 34
type input "[DATE]"
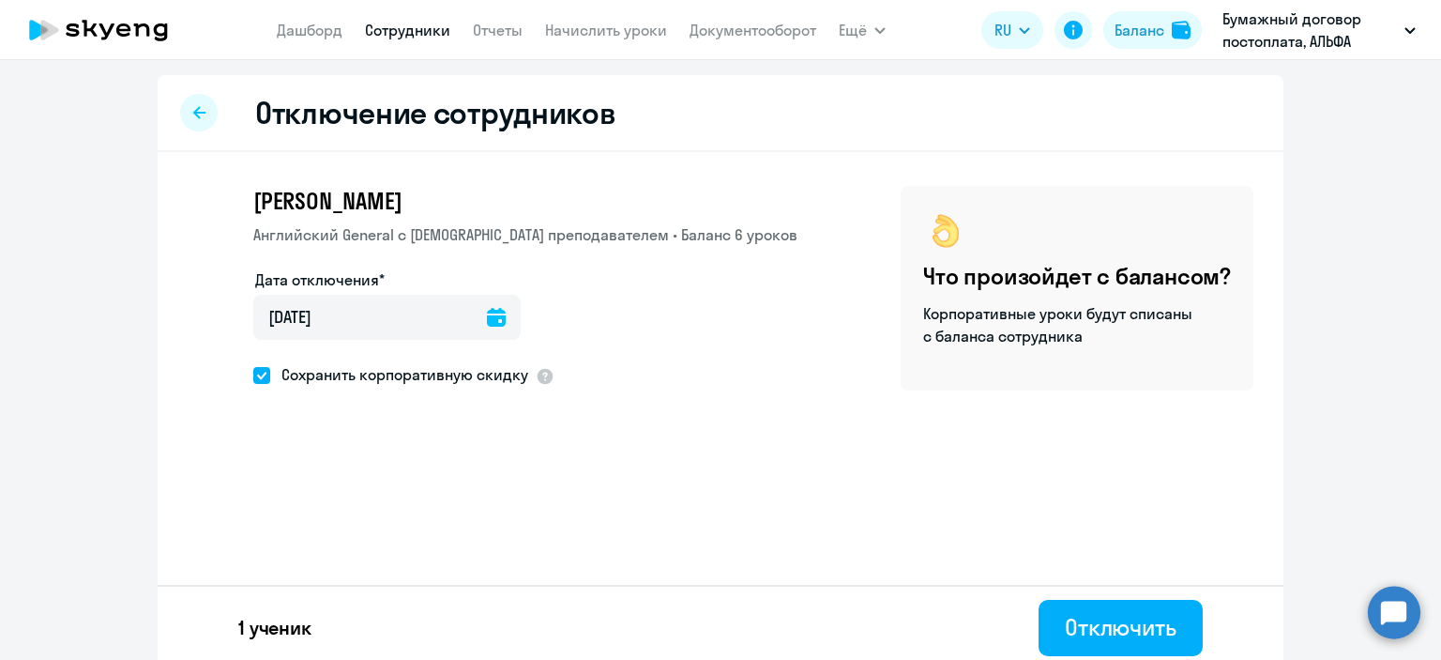
click at [370, 380] on span "Сохранить корпоративную скидку" at bounding box center [399, 374] width 258 height 23
click at [253, 375] on input "Сохранить корпоративную скидку" at bounding box center [252, 374] width 1 height 1
checkbox input "false"
click at [1120, 630] on div "Отключить" at bounding box center [1121, 627] width 112 height 30
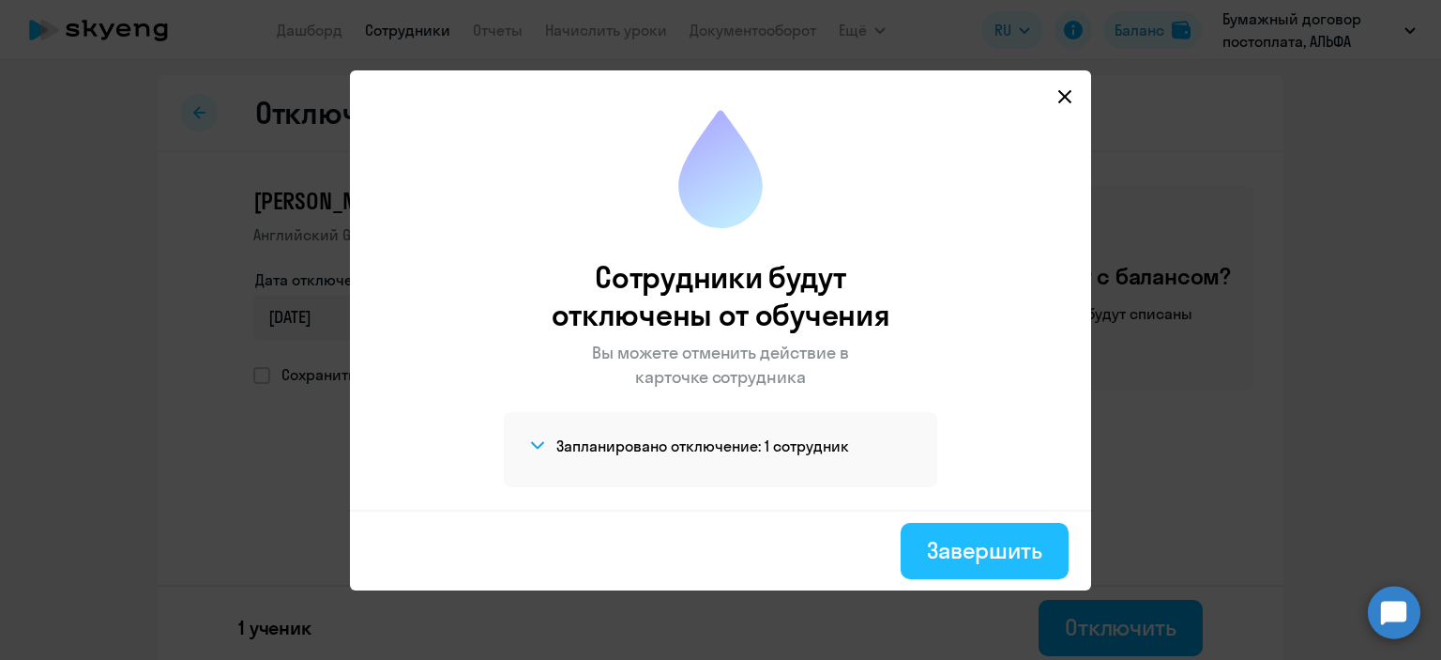
click at [1020, 561] on div "Завершить" at bounding box center [984, 550] width 115 height 30
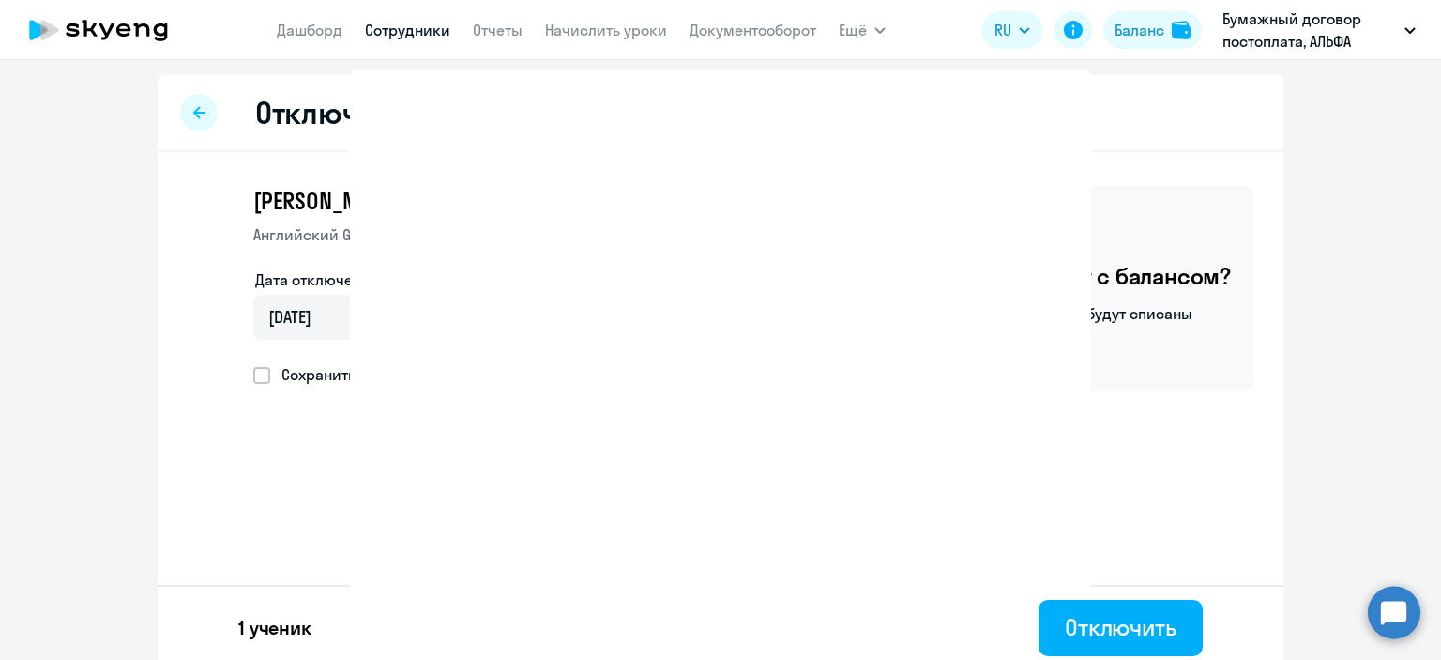
select select "30"
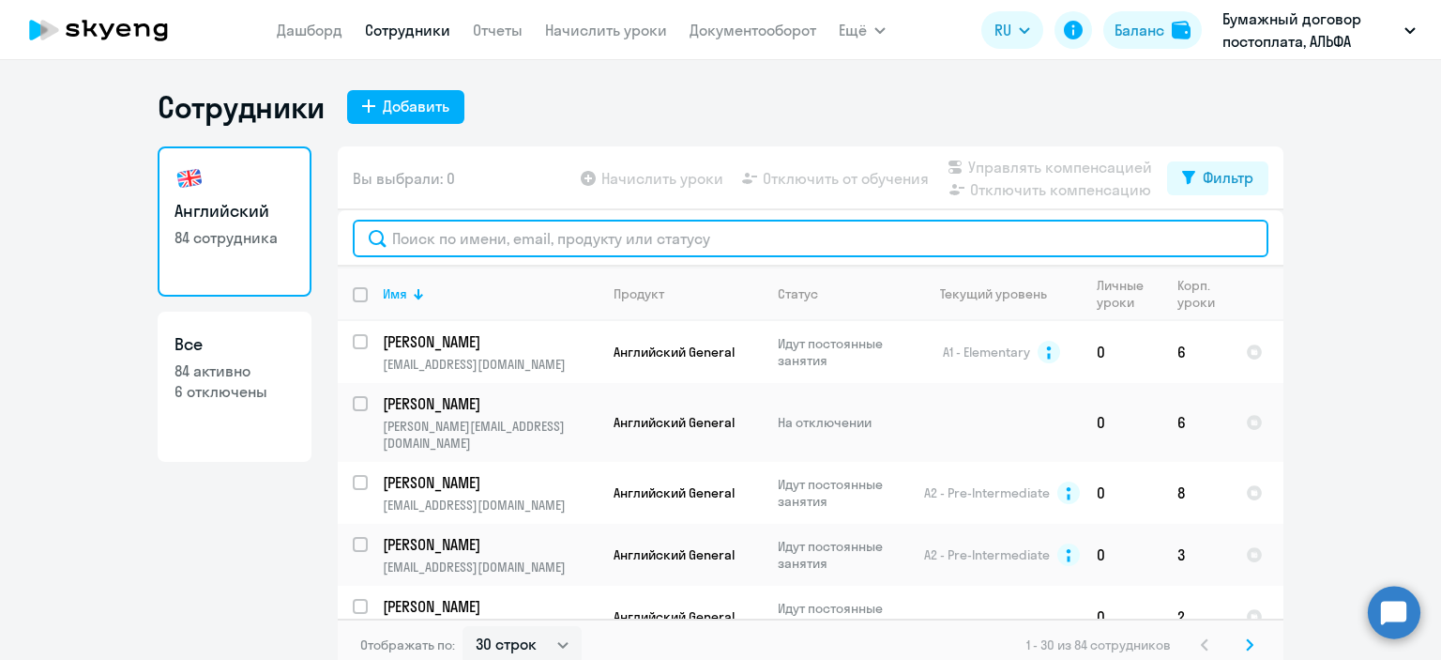
click at [510, 230] on input "text" at bounding box center [811, 239] width 916 height 38
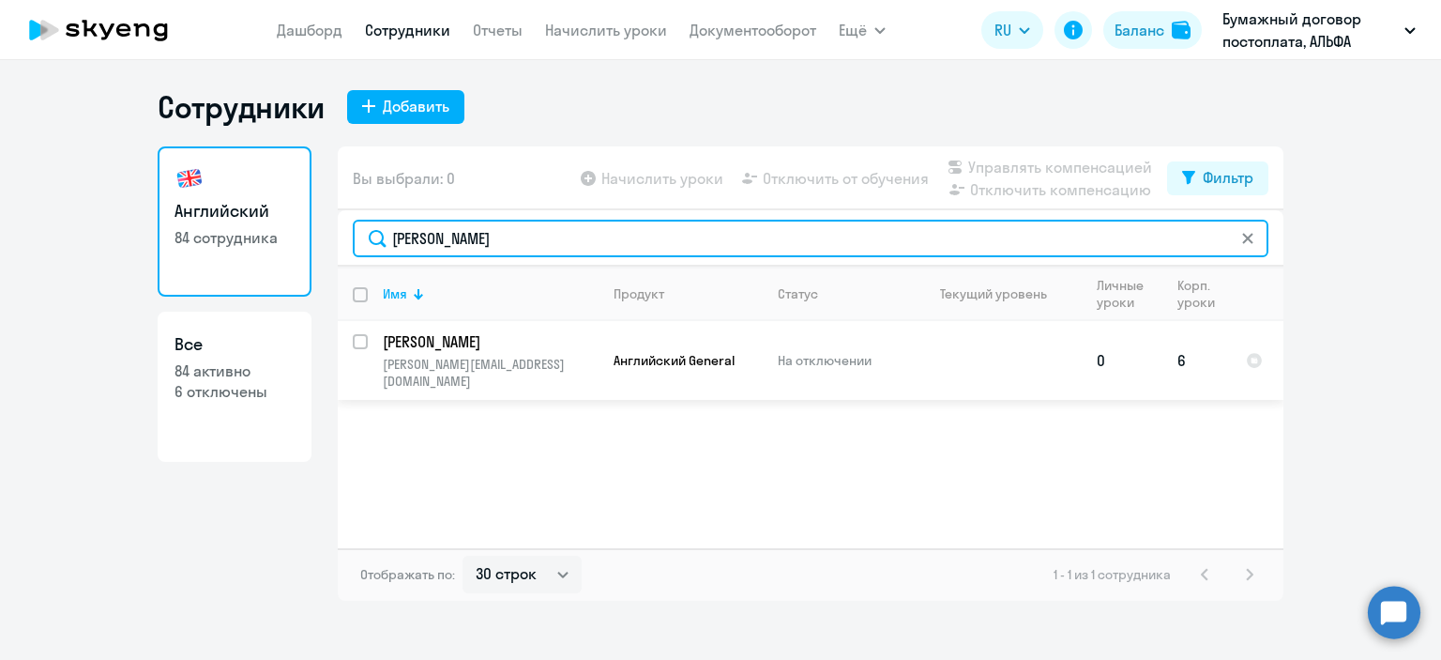
type input "[PERSON_NAME]"
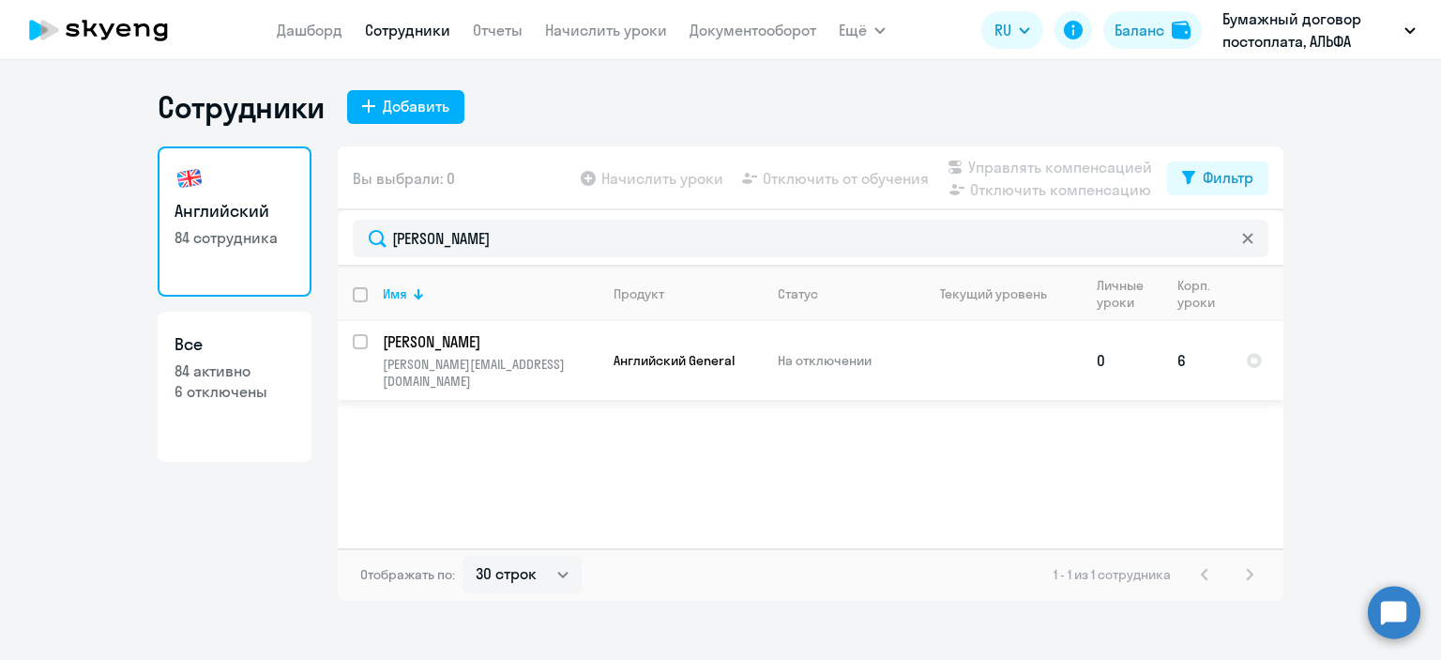
click at [543, 341] on p "[PERSON_NAME]" at bounding box center [489, 341] width 212 height 21
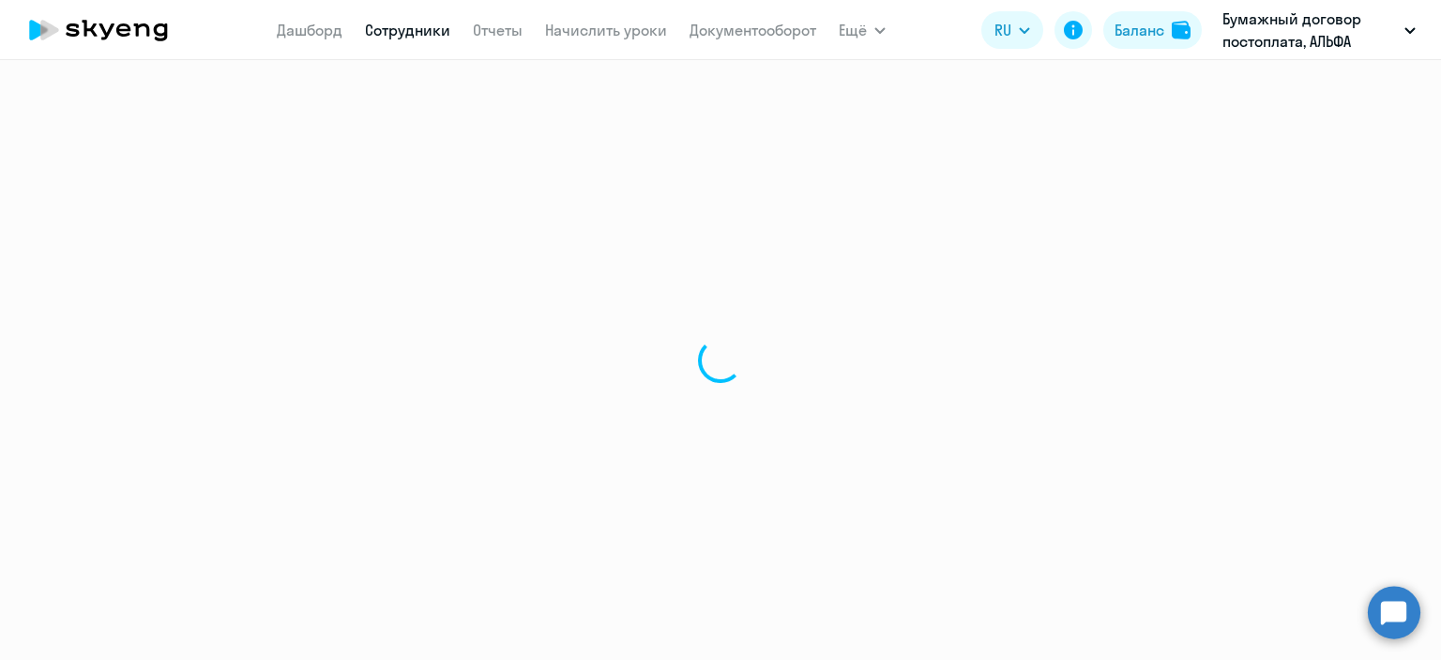
select select "english"
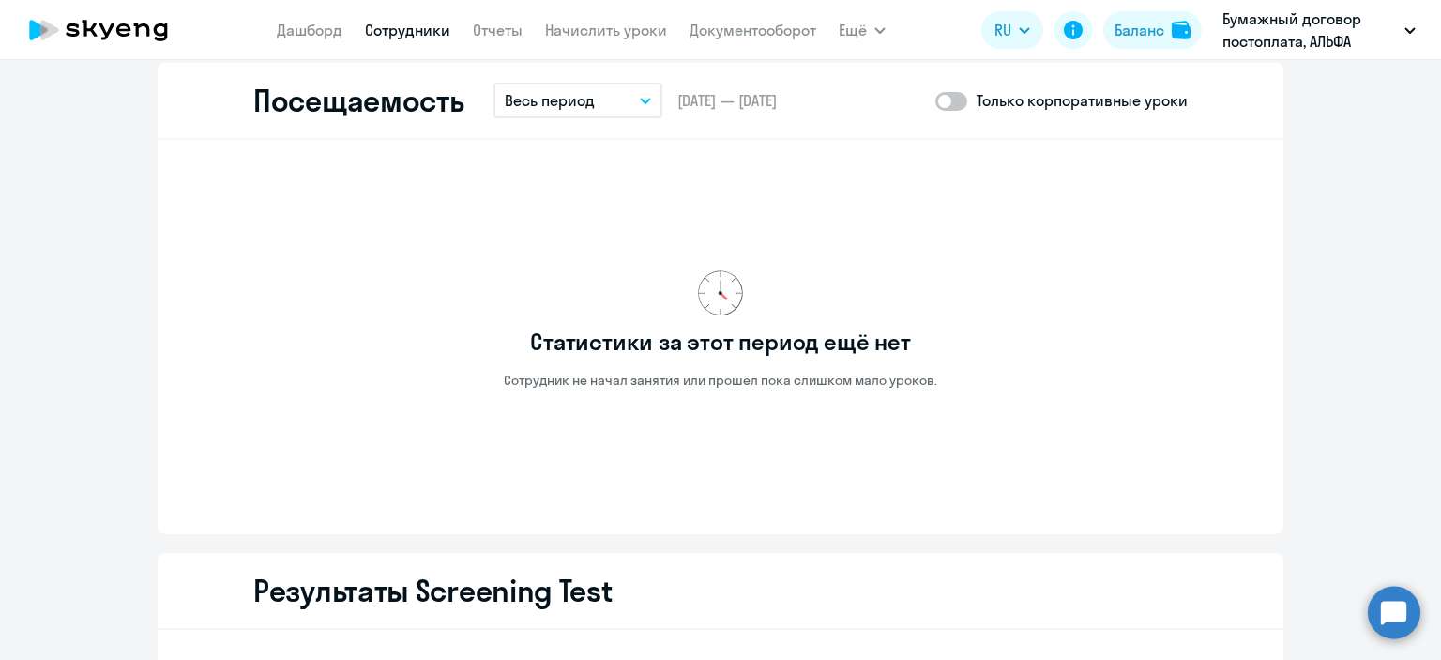
scroll to position [1988, 0]
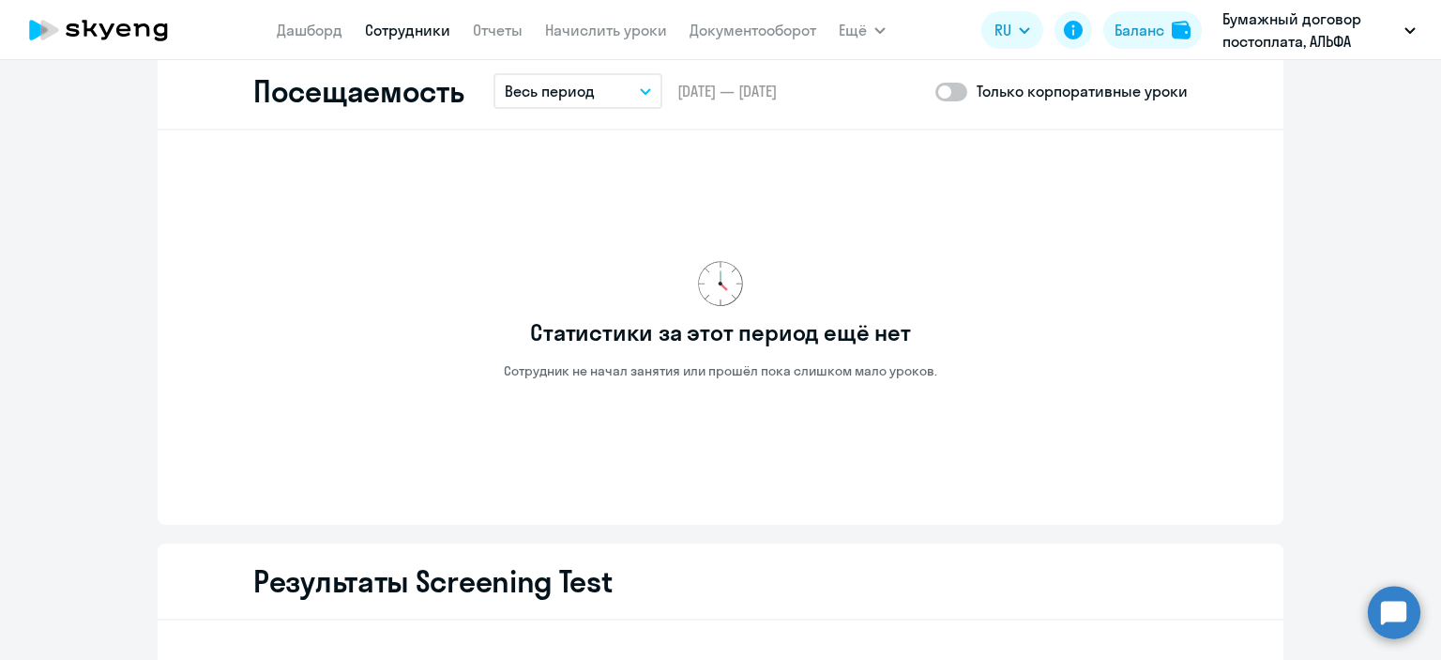
click at [634, 83] on button "Весь период" at bounding box center [577, 91] width 169 height 36
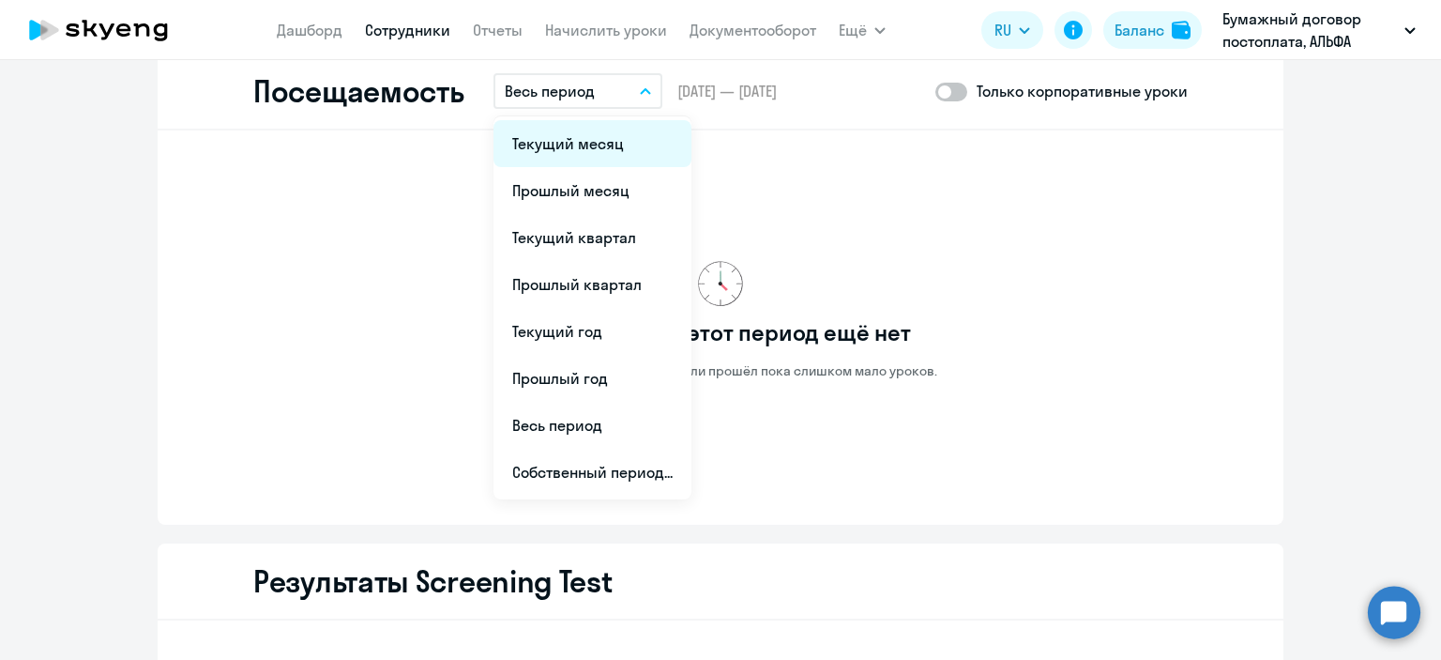
click at [567, 148] on li "Текущий месяц" at bounding box center [592, 143] width 198 height 47
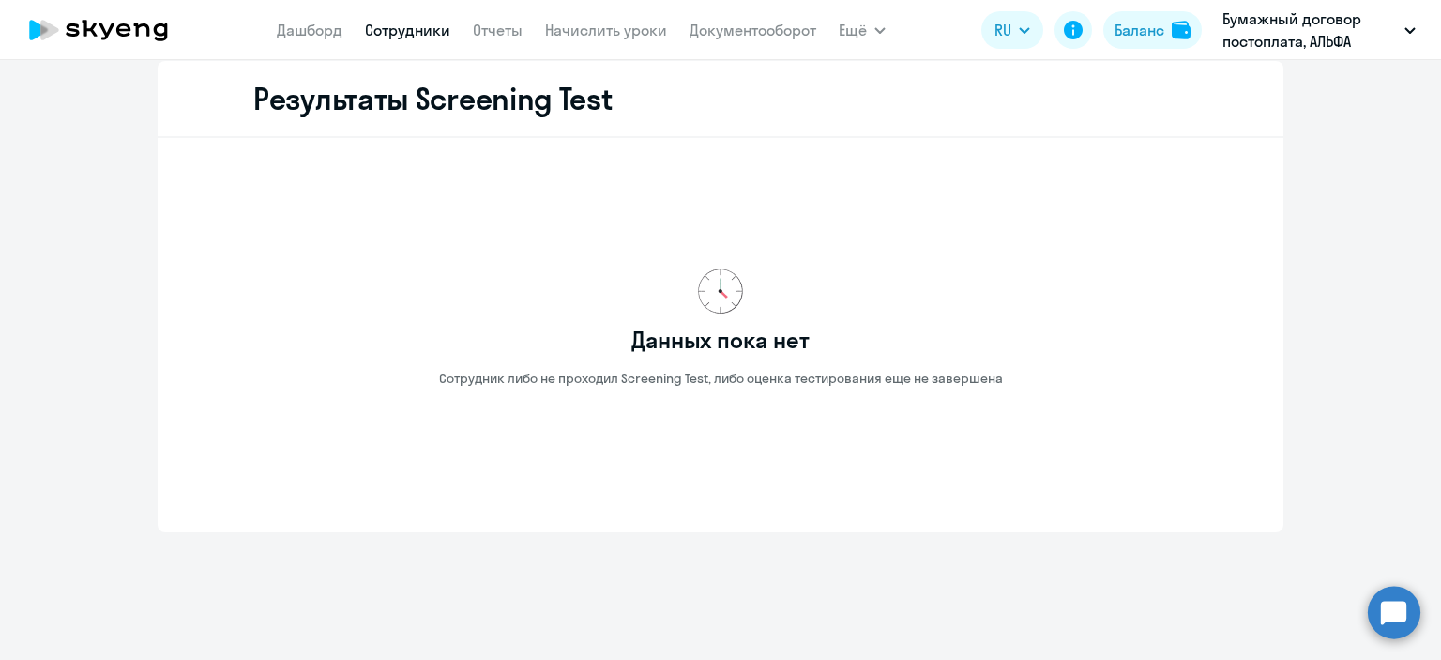
scroll to position [2477, 0]
